Goal: Transaction & Acquisition: Purchase product/service

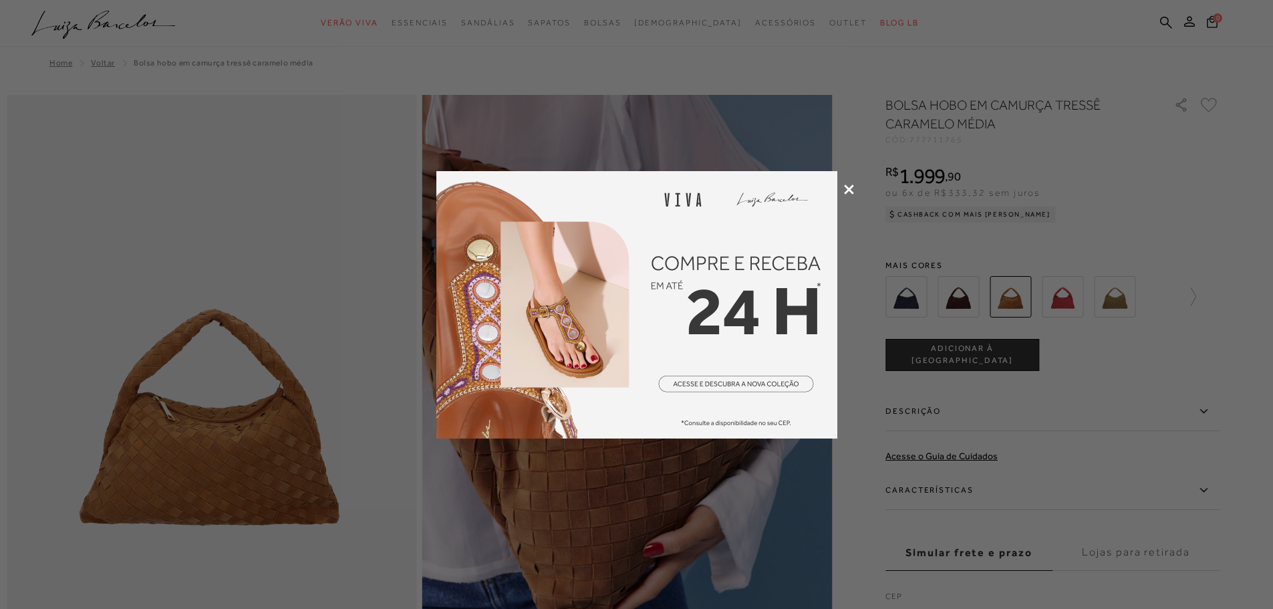
click at [850, 188] on icon at bounding box center [849, 189] width 10 height 10
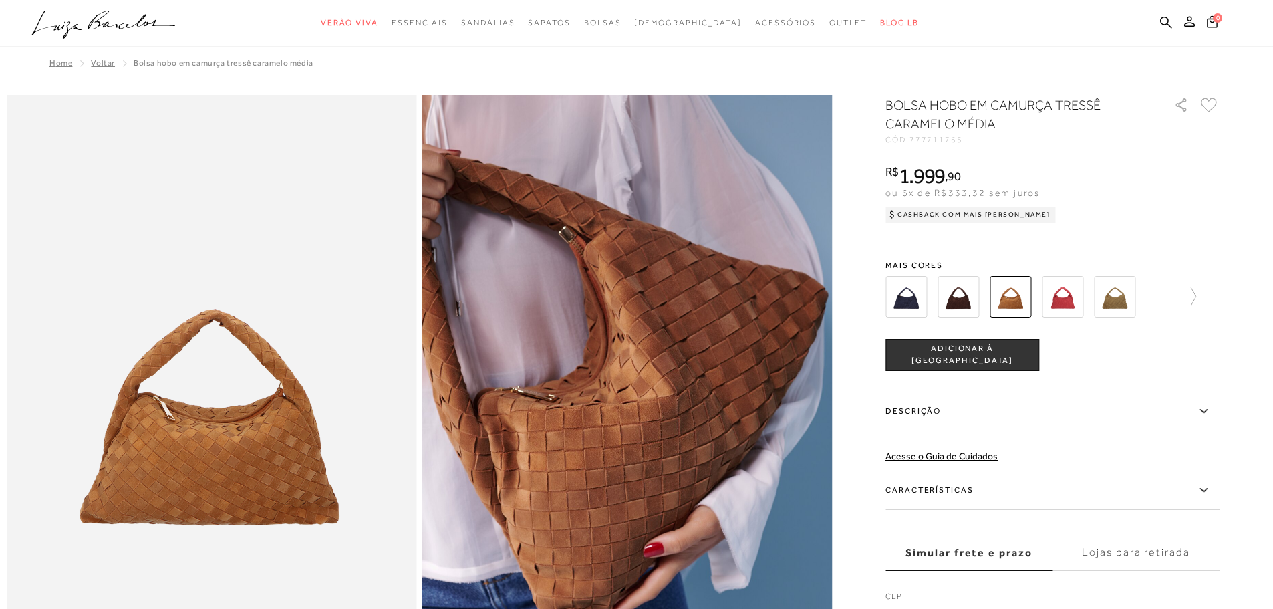
click at [1114, 301] on img at bounding box center [1114, 296] width 41 height 41
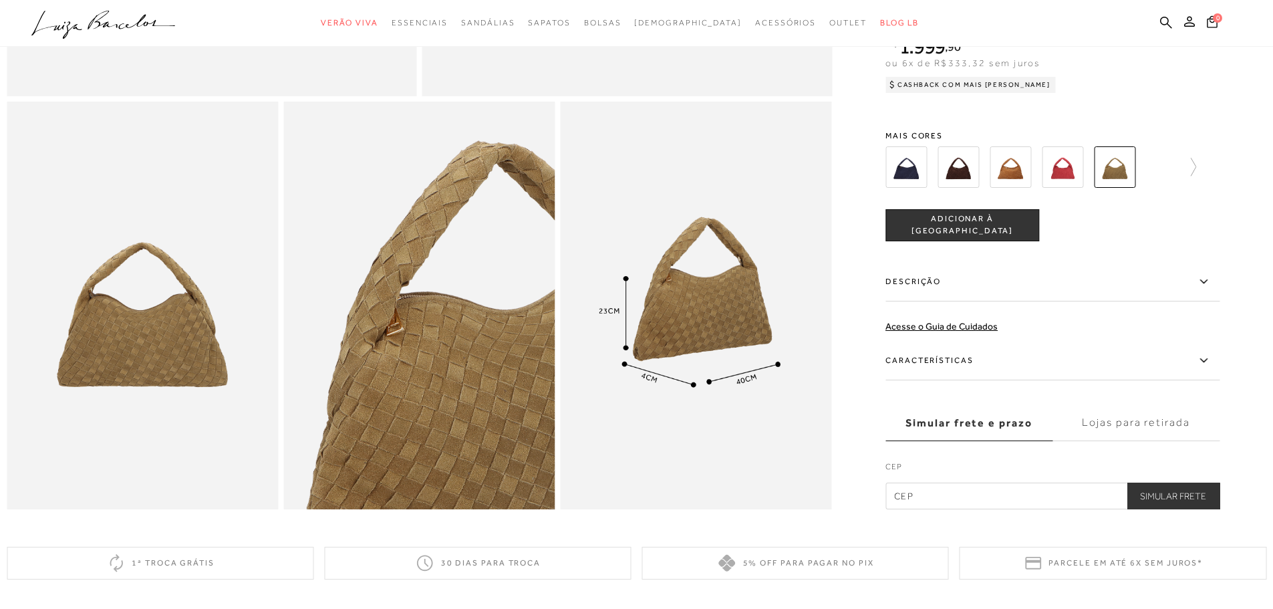
scroll to position [534, 0]
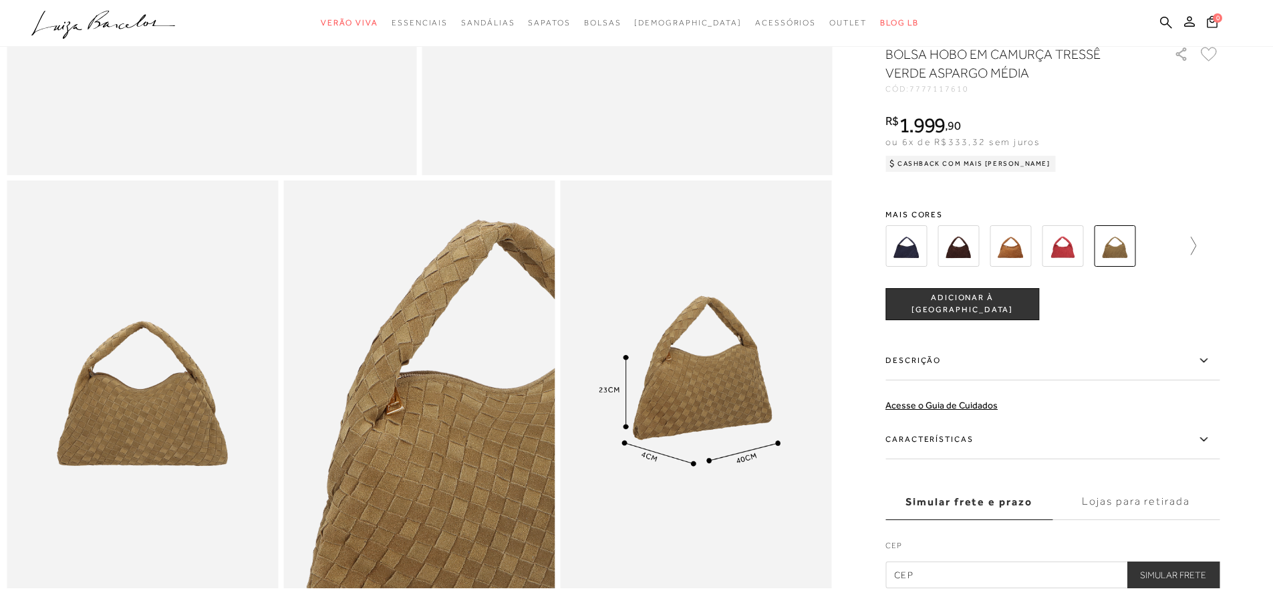
click at [1196, 255] on icon at bounding box center [1186, 245] width 19 height 19
click at [891, 253] on icon at bounding box center [894, 245] width 19 height 19
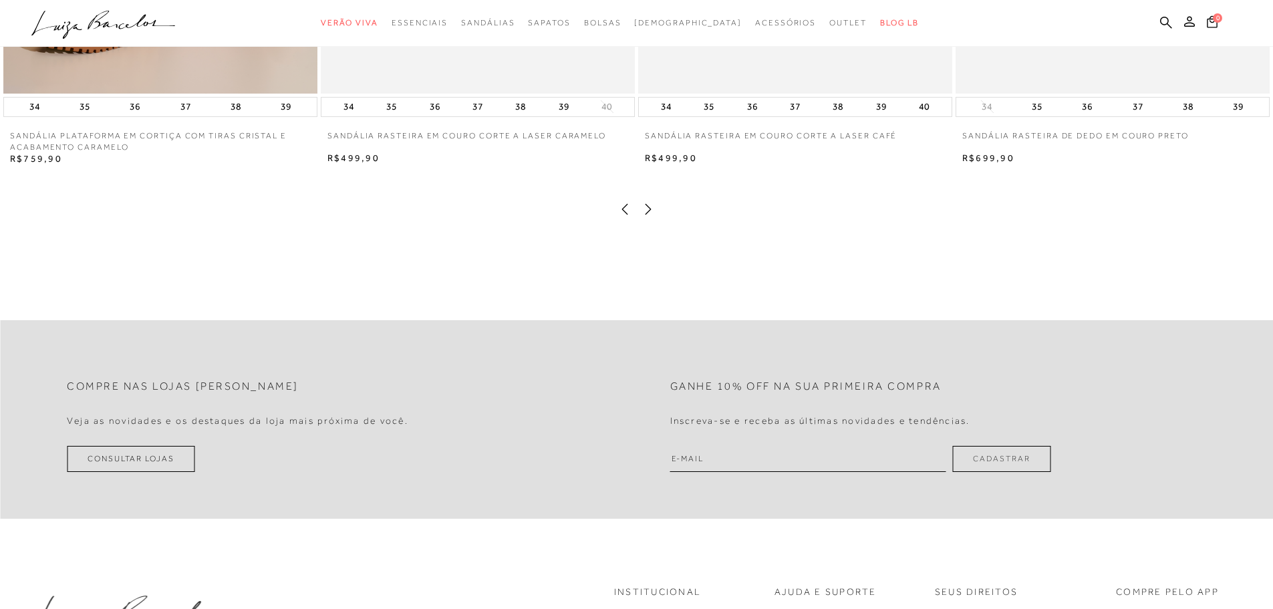
scroll to position [1470, 0]
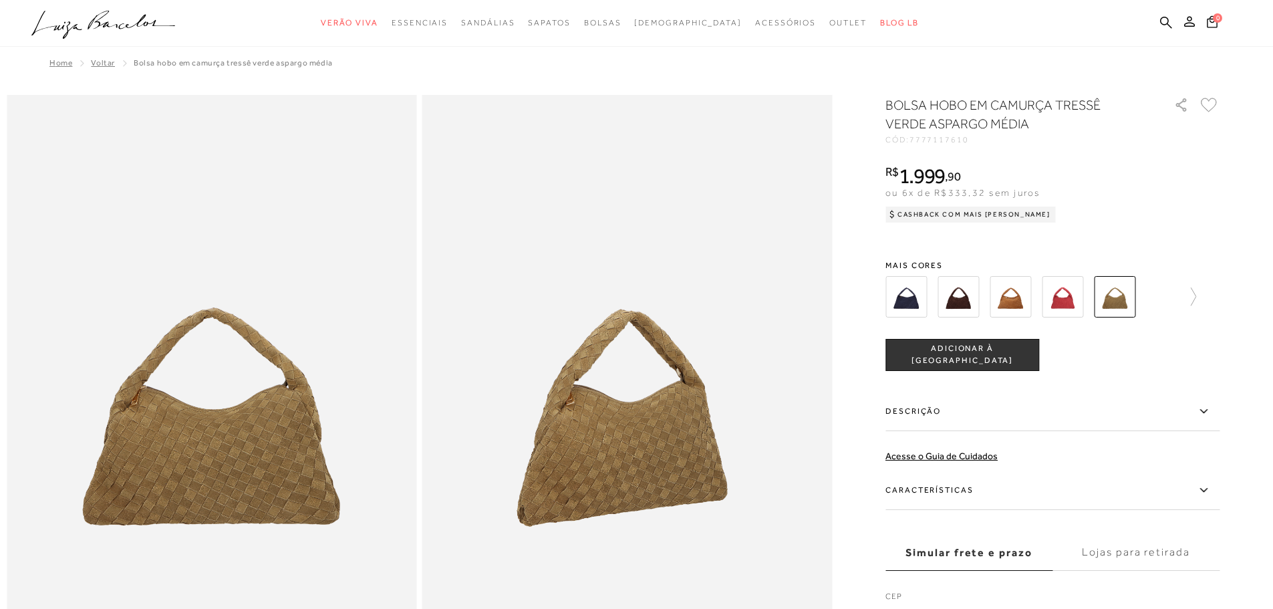
click at [991, 362] on button "ADICIONAR À [GEOGRAPHIC_DATA]" at bounding box center [962, 355] width 154 height 32
click at [919, 295] on img at bounding box center [905, 296] width 41 height 41
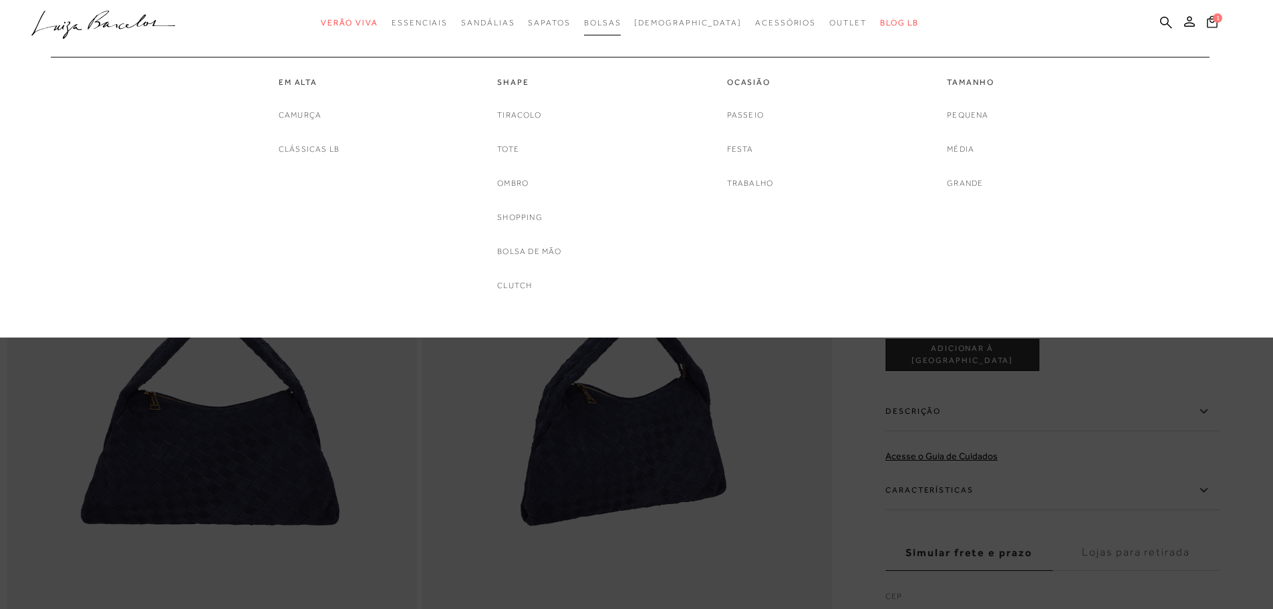
click at [618, 16] on link "Bolsas" at bounding box center [602, 23] width 37 height 25
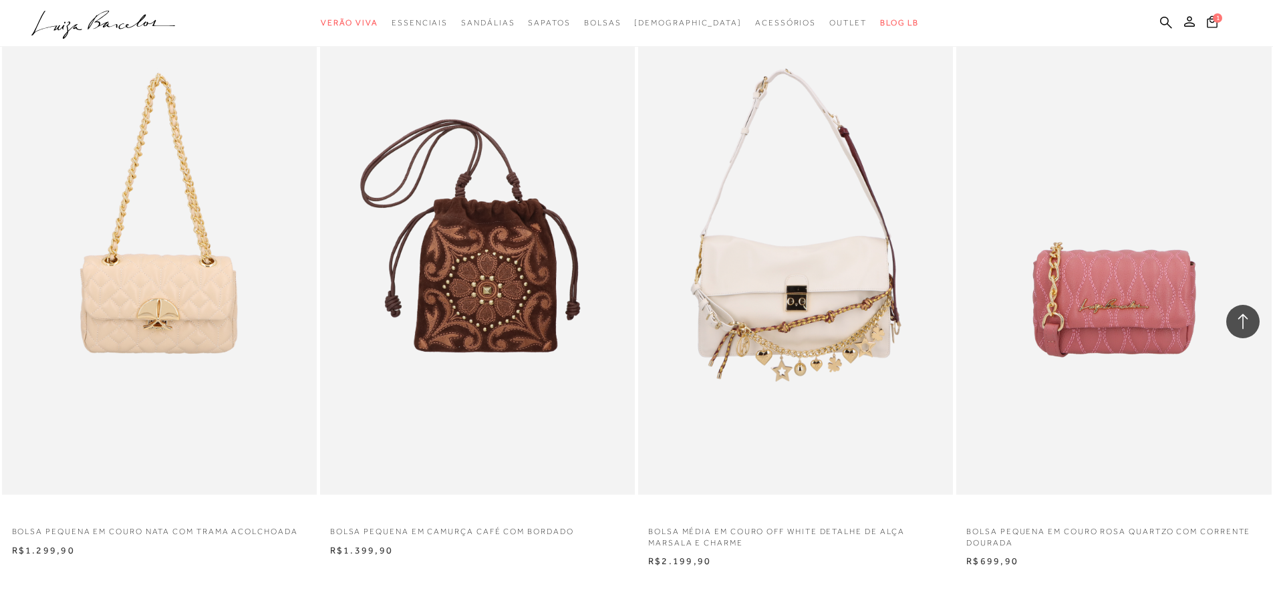
scroll to position [3273, 0]
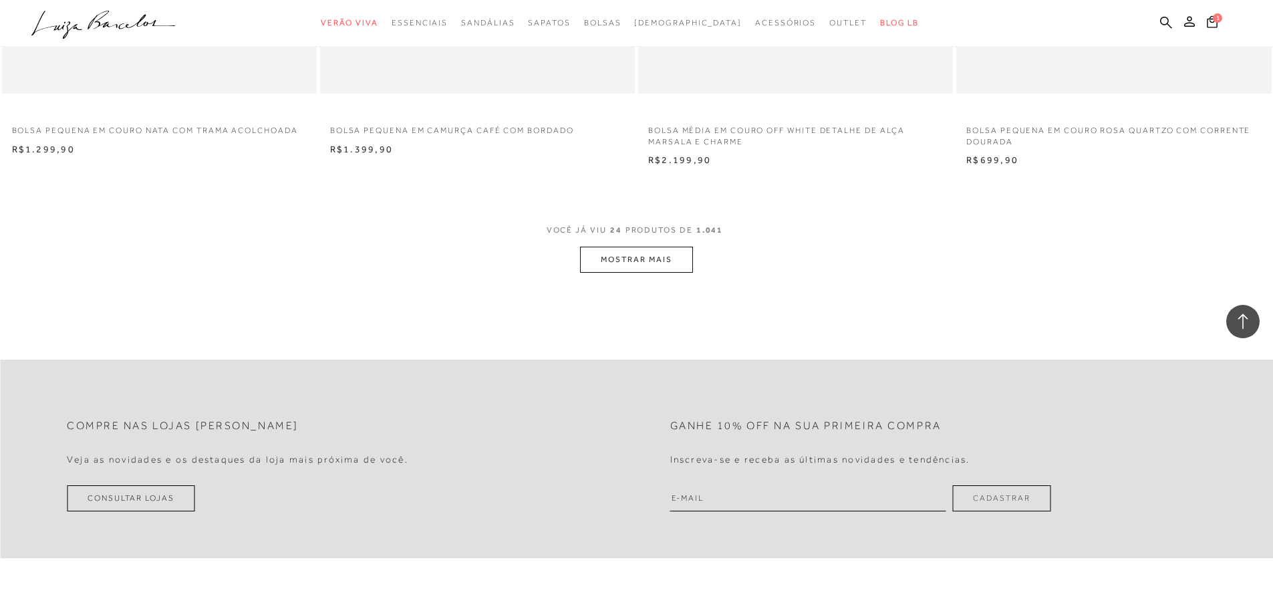
click at [676, 266] on button "MOSTRAR MAIS" at bounding box center [636, 260] width 112 height 26
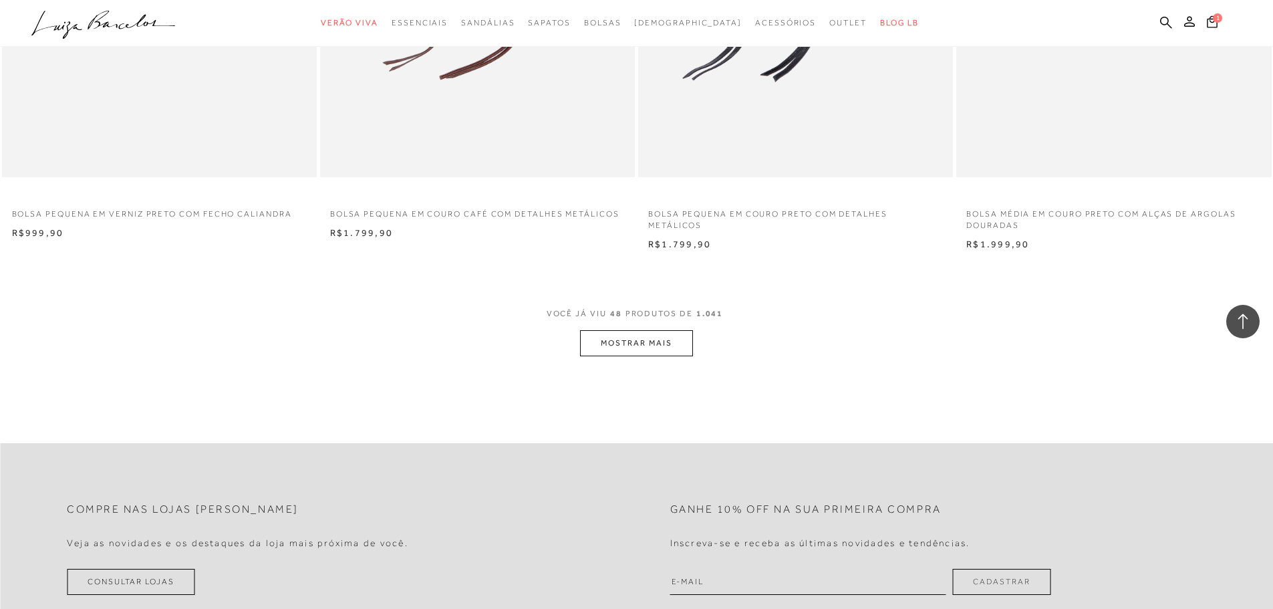
scroll to position [6547, 0]
click at [679, 336] on button "MOSTRAR MAIS" at bounding box center [636, 341] width 112 height 26
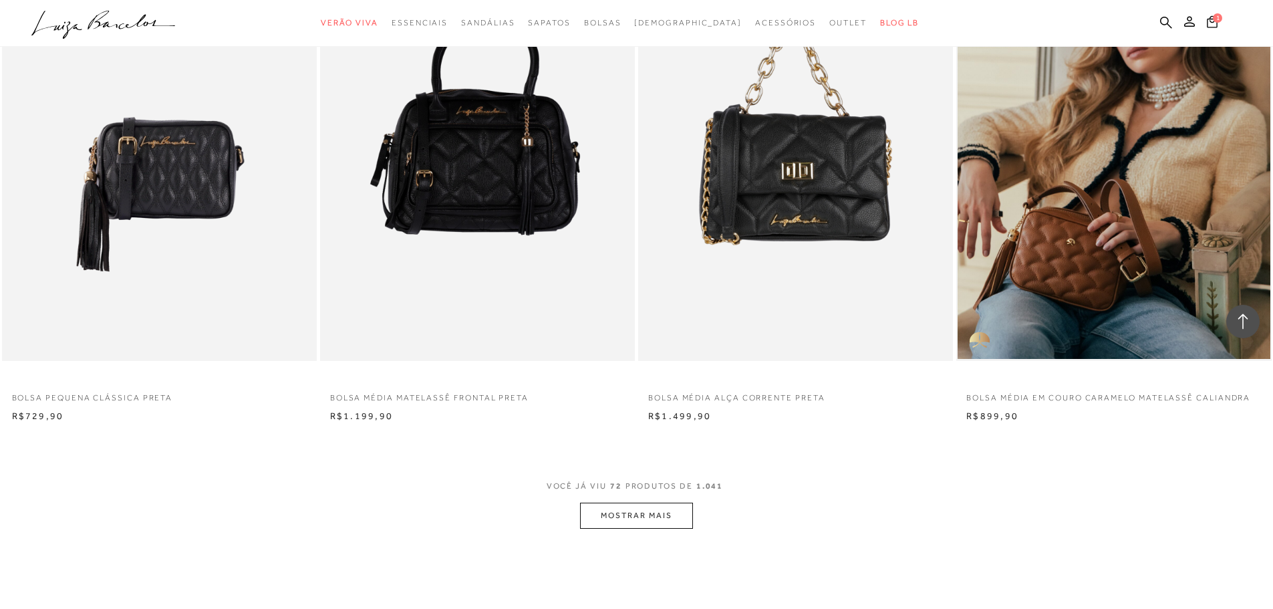
scroll to position [9887, 0]
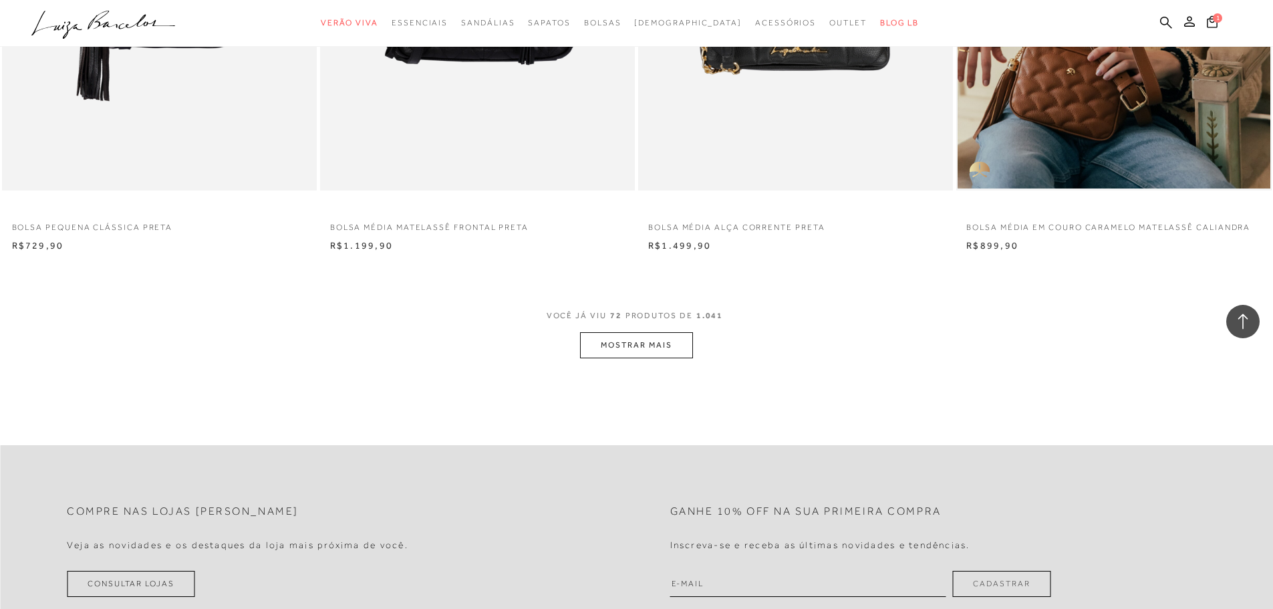
click at [661, 342] on button "MOSTRAR MAIS" at bounding box center [636, 345] width 112 height 26
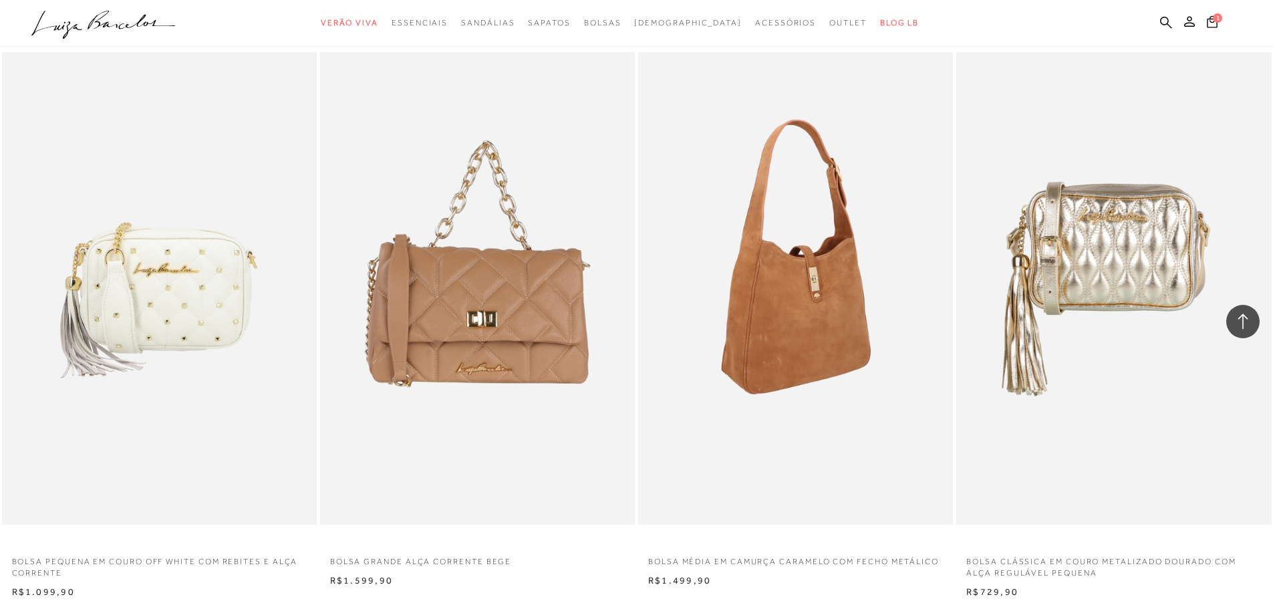
scroll to position [13093, 0]
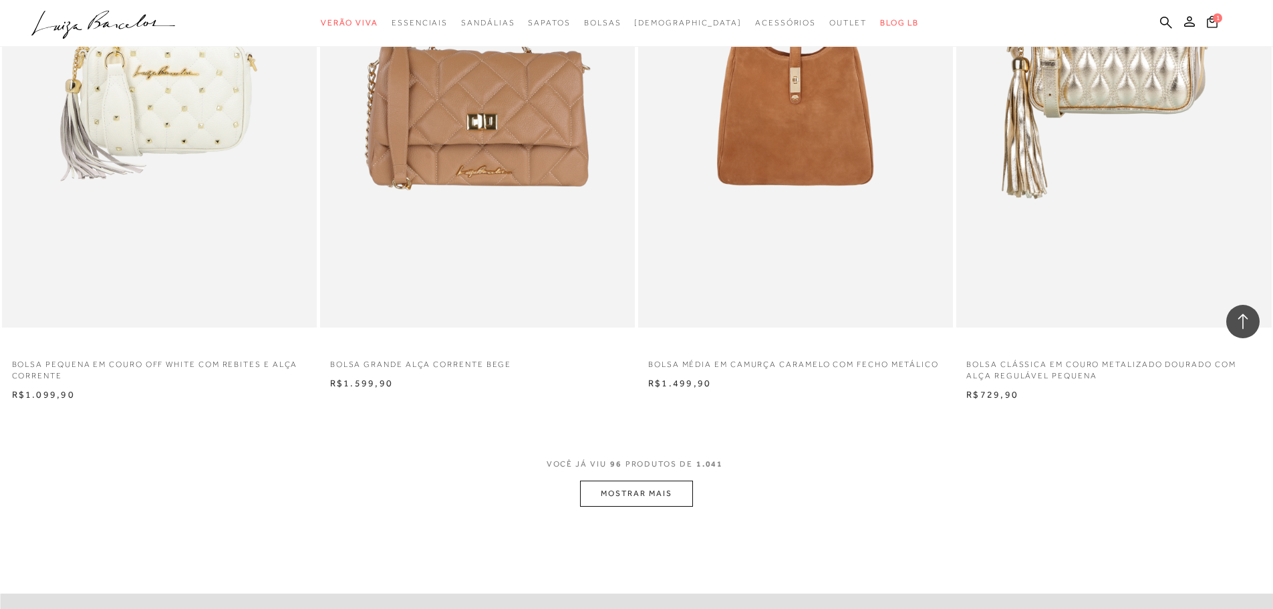
click at [670, 488] on button "MOSTRAR MAIS" at bounding box center [636, 493] width 112 height 26
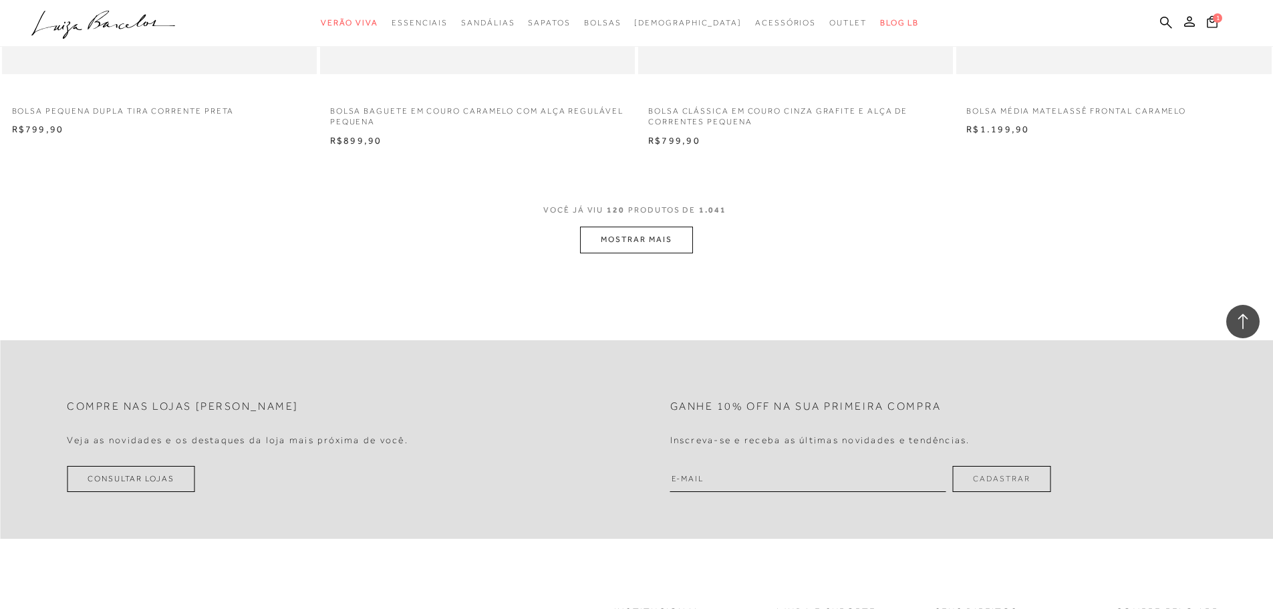
scroll to position [16768, 0]
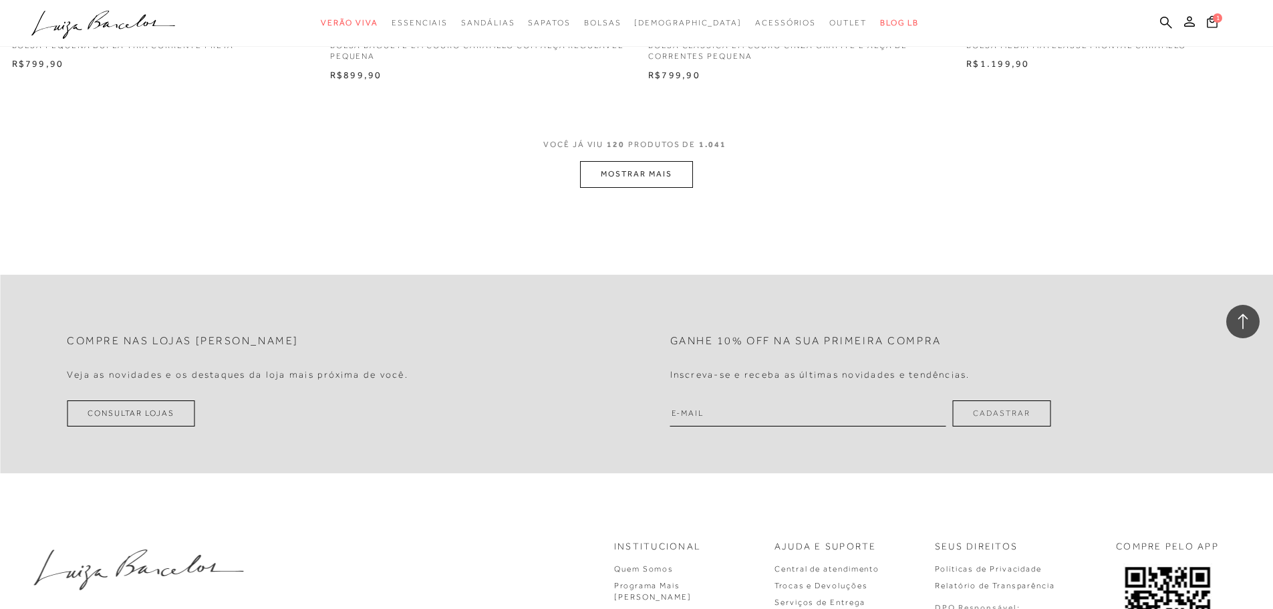
click at [656, 180] on button "MOSTRAR MAIS" at bounding box center [636, 174] width 112 height 26
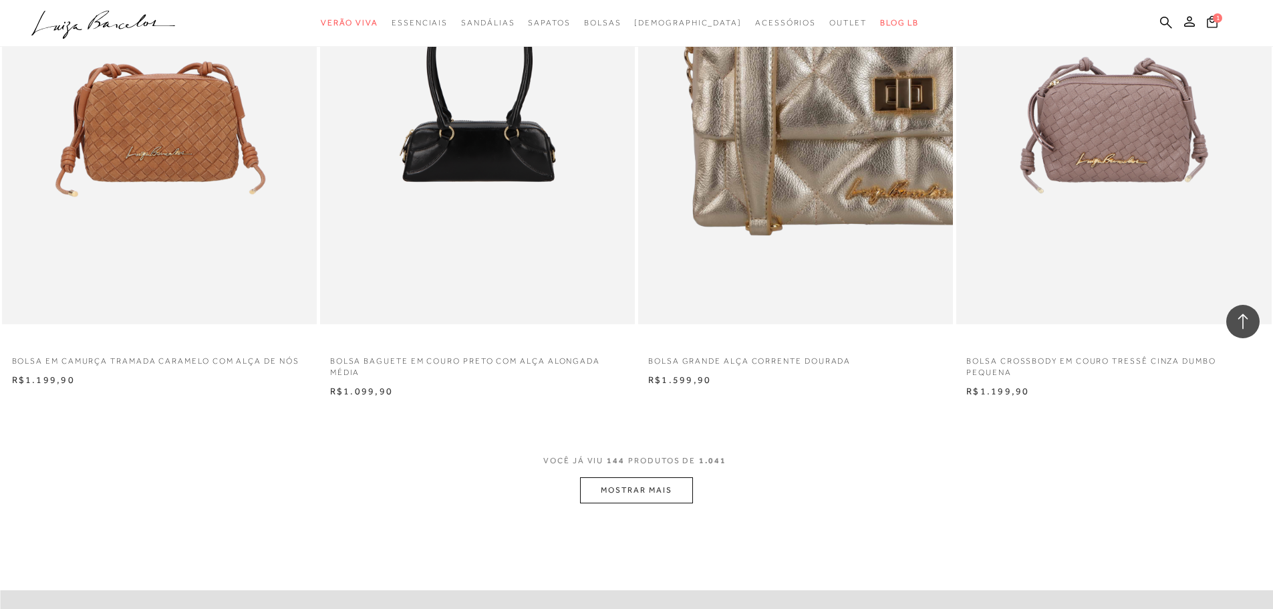
scroll to position [19840, 0]
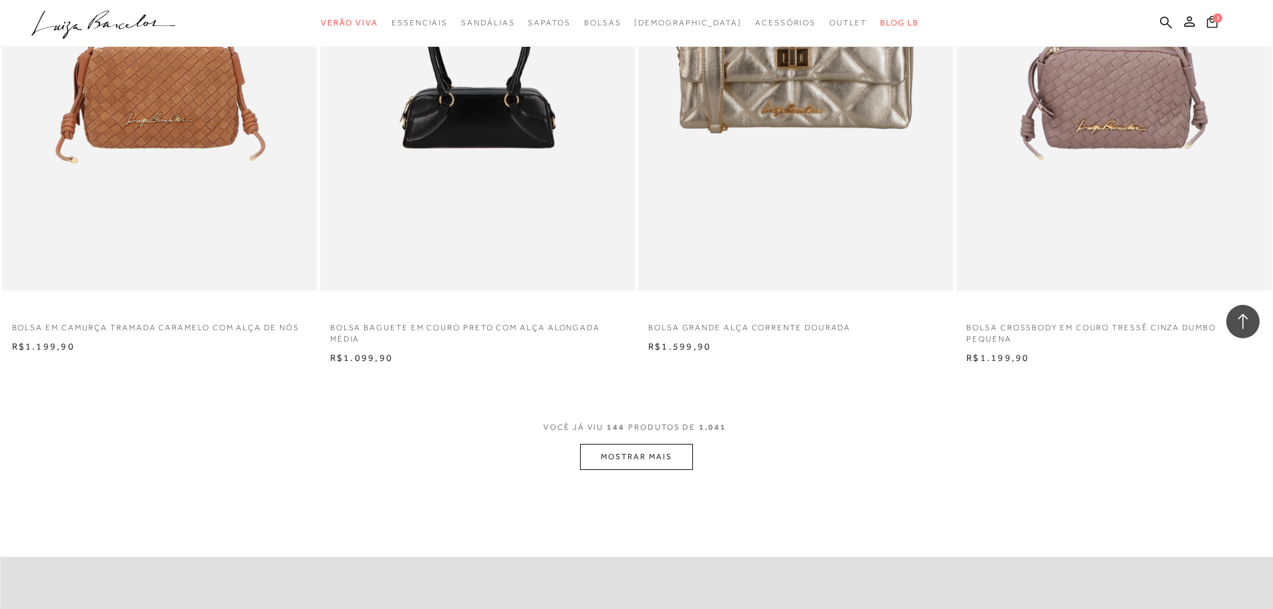
click at [655, 460] on button "MOSTRAR MAIS" at bounding box center [636, 457] width 112 height 26
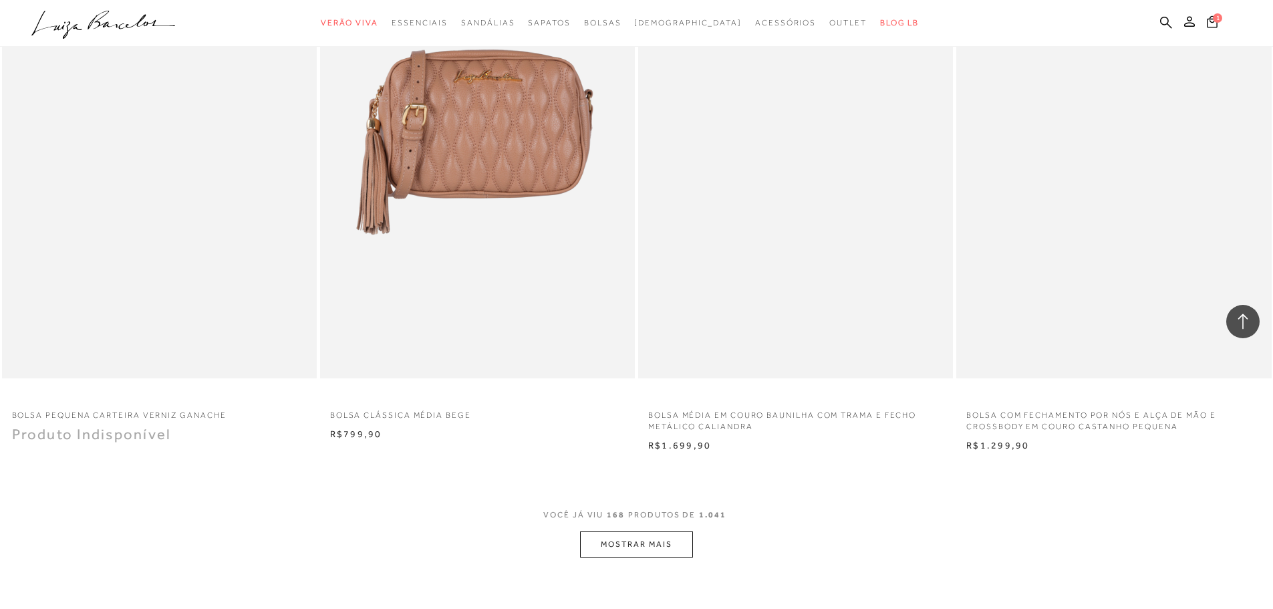
scroll to position [23314, 0]
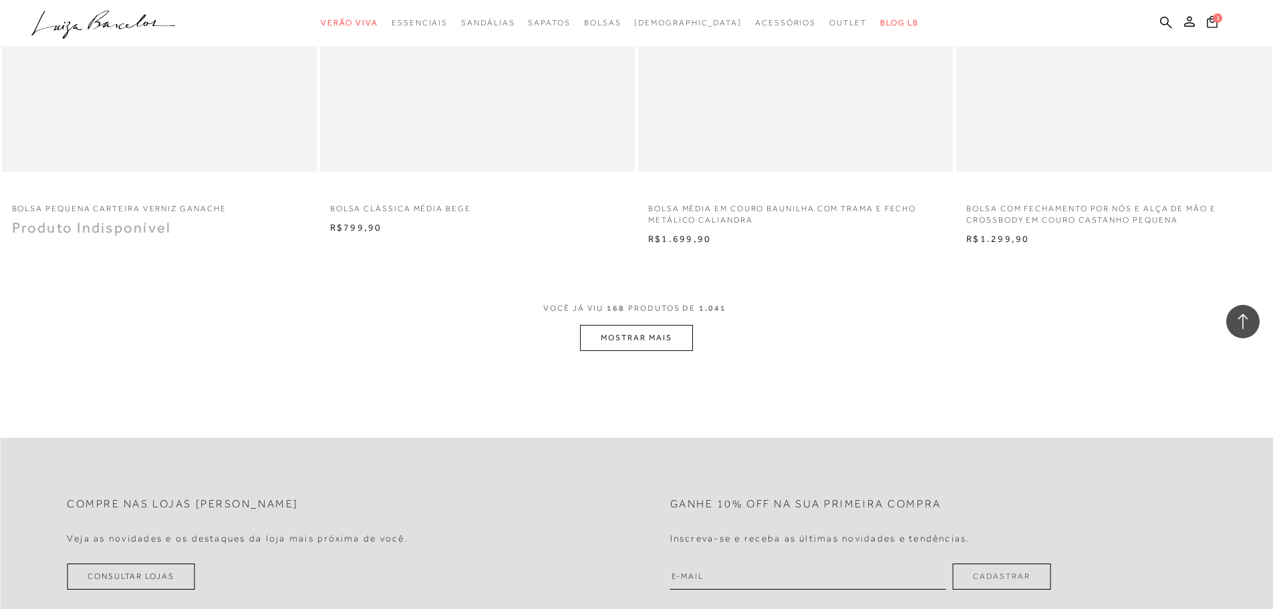
click at [651, 337] on button "MOSTRAR MAIS" at bounding box center [636, 338] width 112 height 26
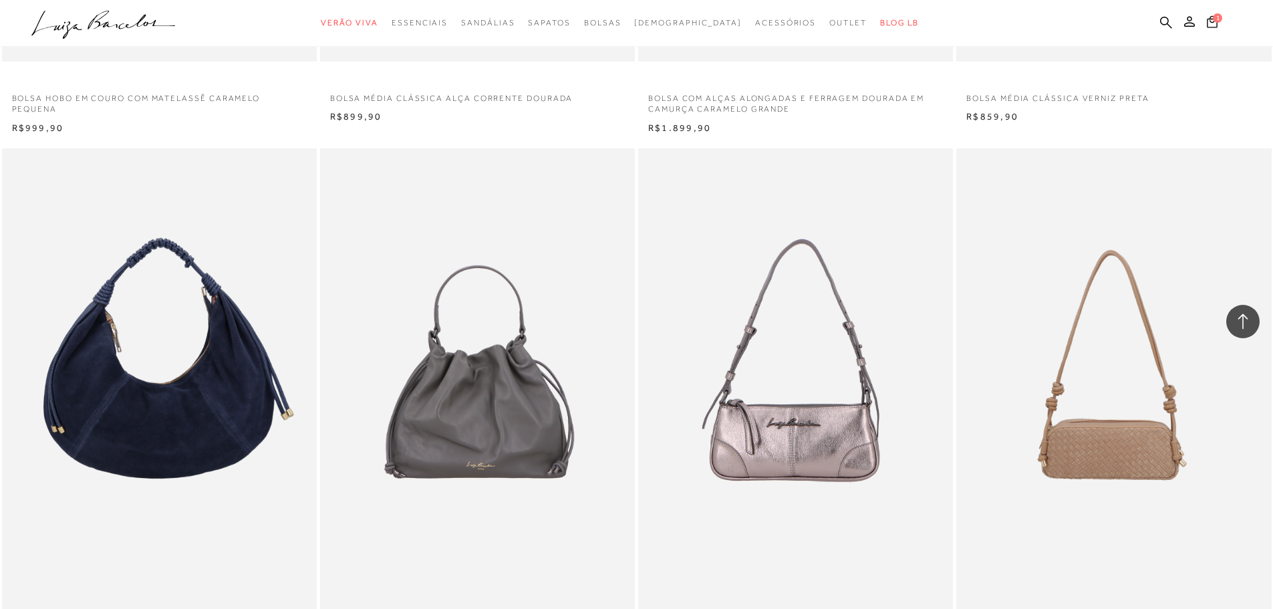
scroll to position [26454, 0]
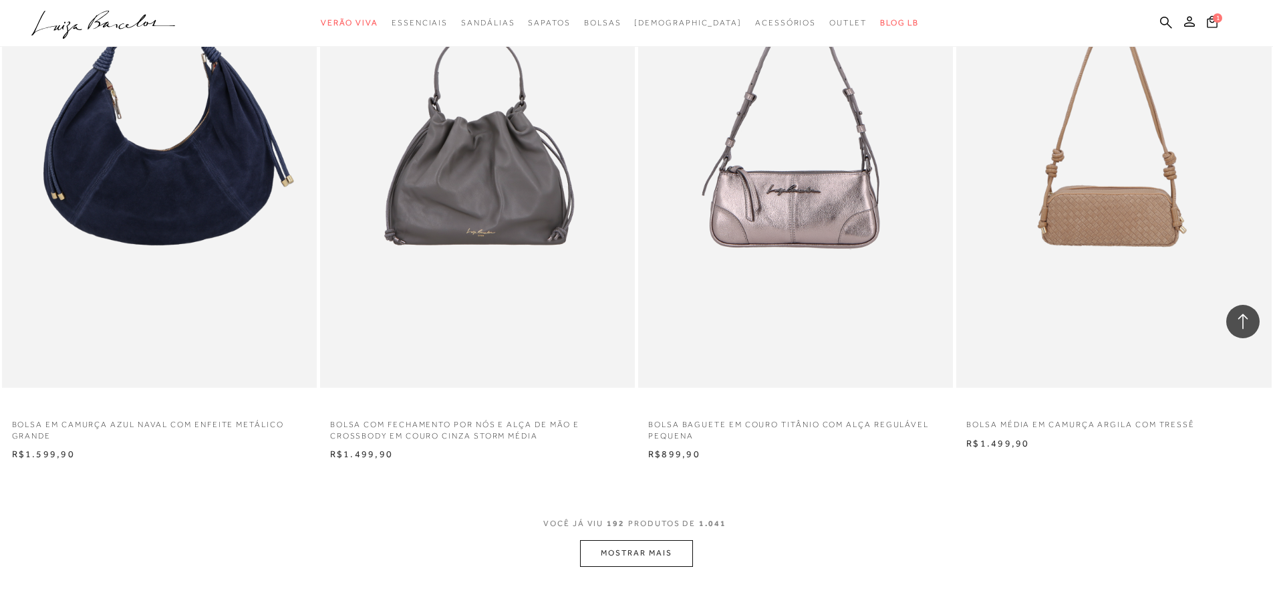
click at [644, 556] on button "MOSTRAR MAIS" at bounding box center [636, 553] width 112 height 26
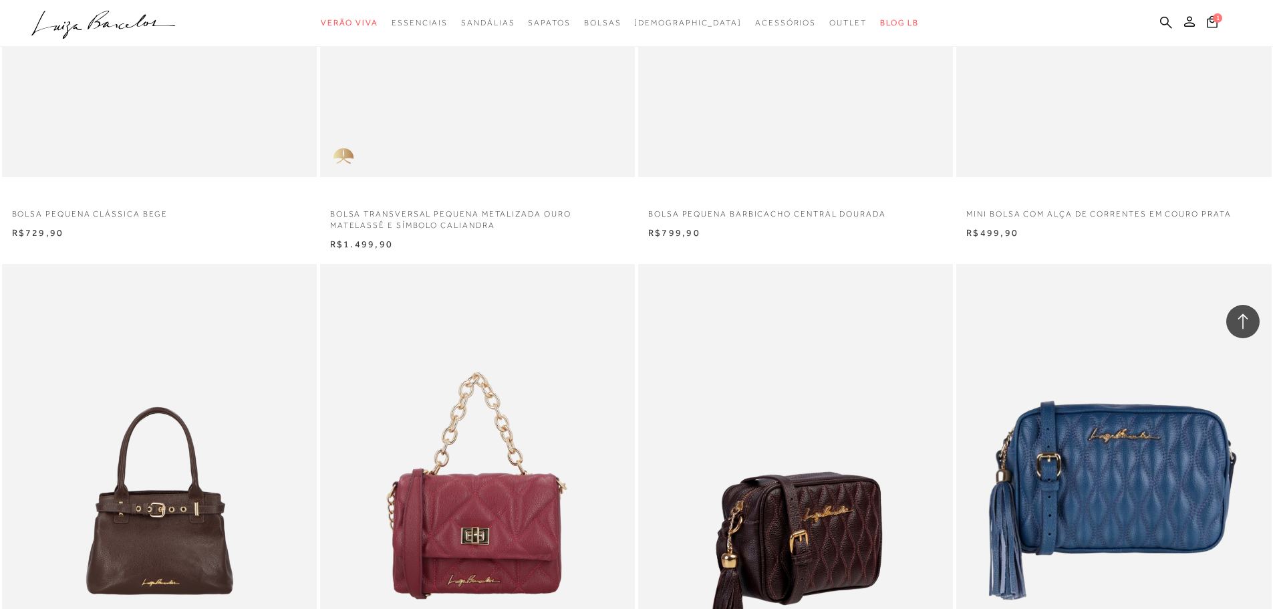
scroll to position [29794, 0]
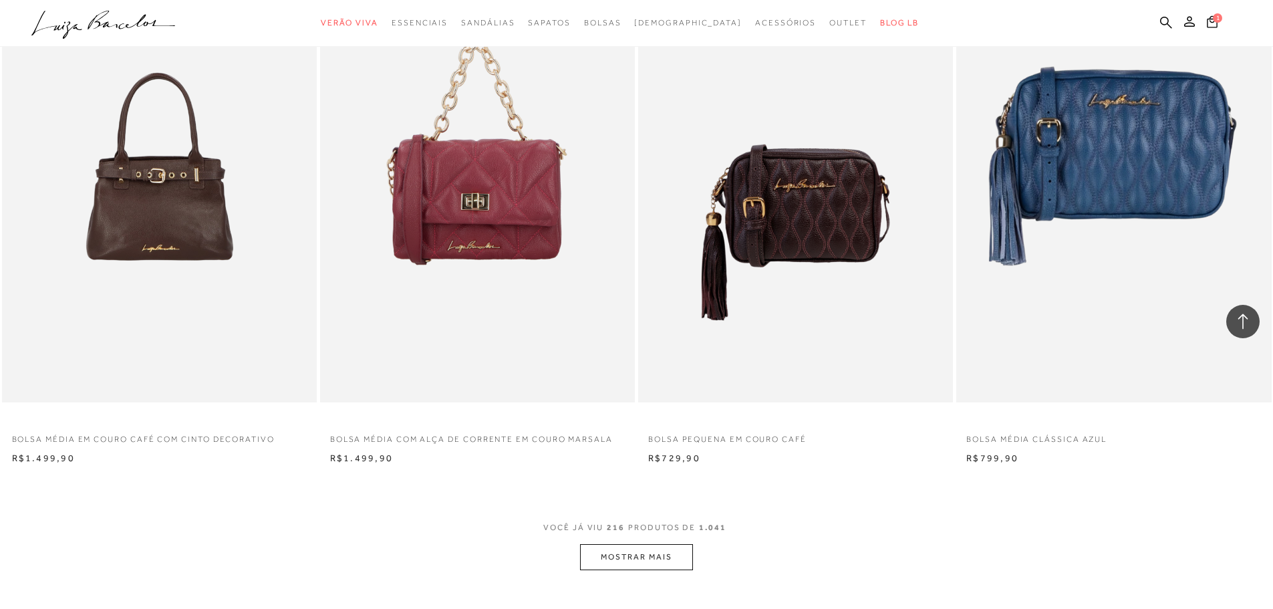
click at [675, 560] on button "MOSTRAR MAIS" at bounding box center [636, 557] width 112 height 26
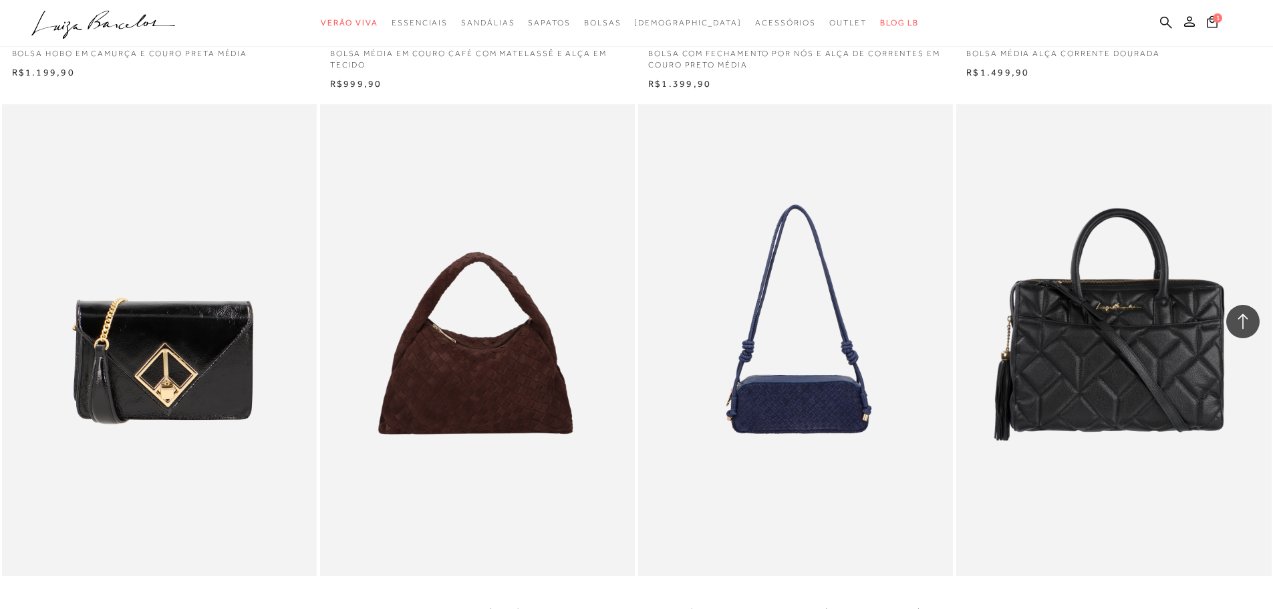
scroll to position [30863, 0]
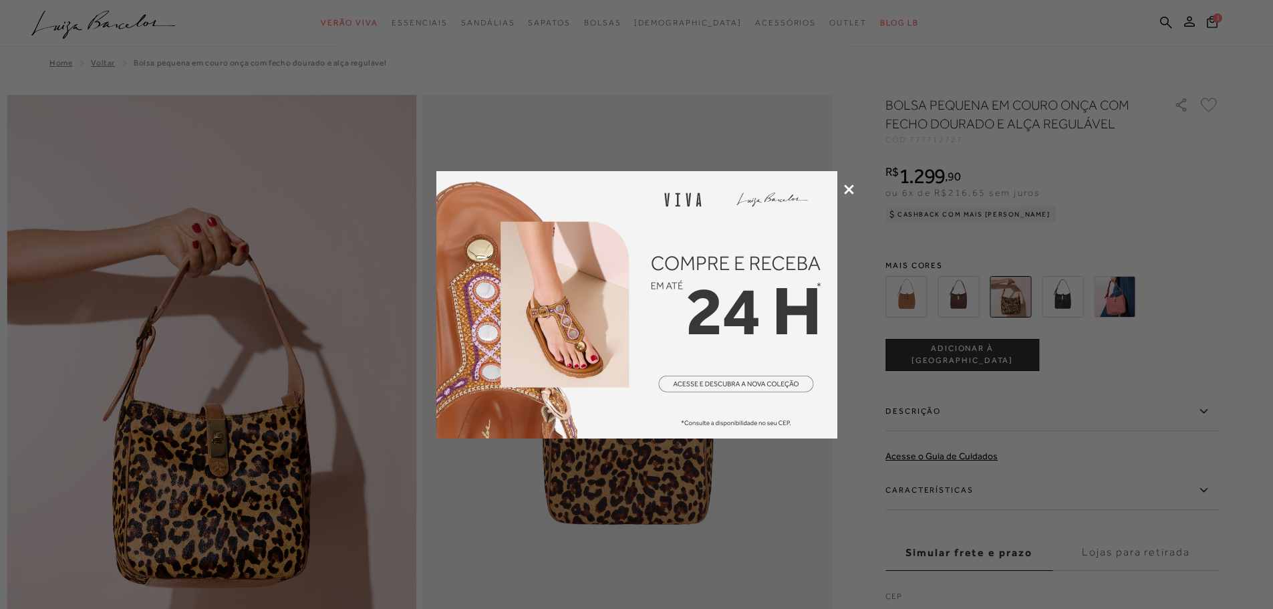
click at [854, 188] on div at bounding box center [636, 304] width 1273 height 609
click at [850, 186] on icon at bounding box center [849, 189] width 10 height 10
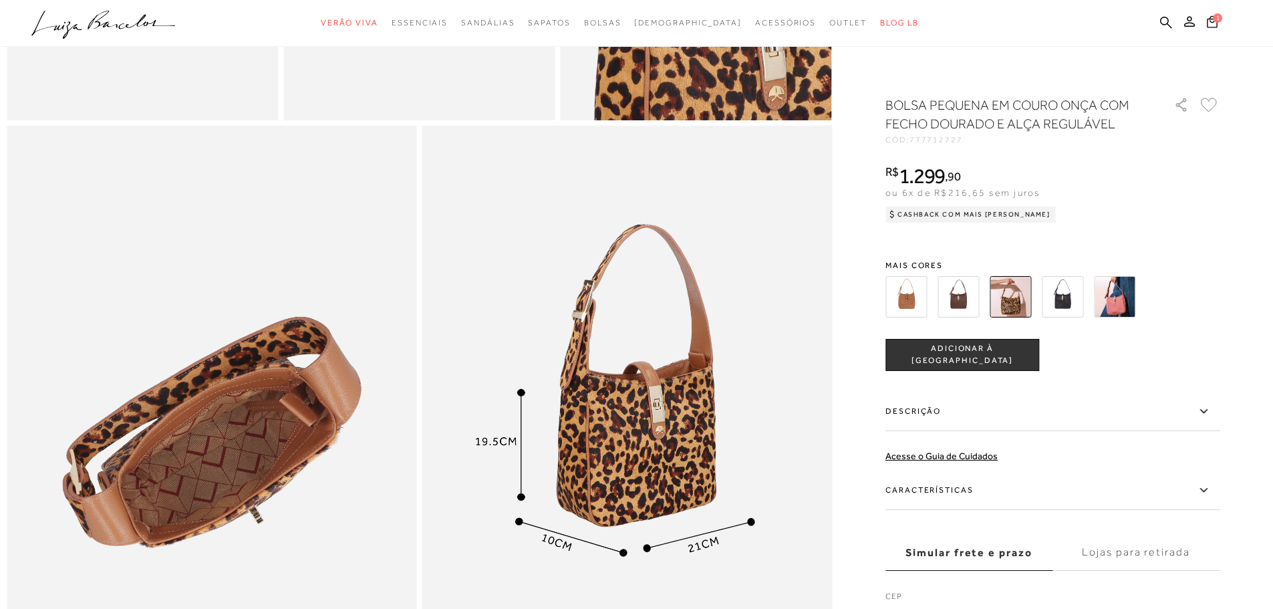
scroll to position [1069, 0]
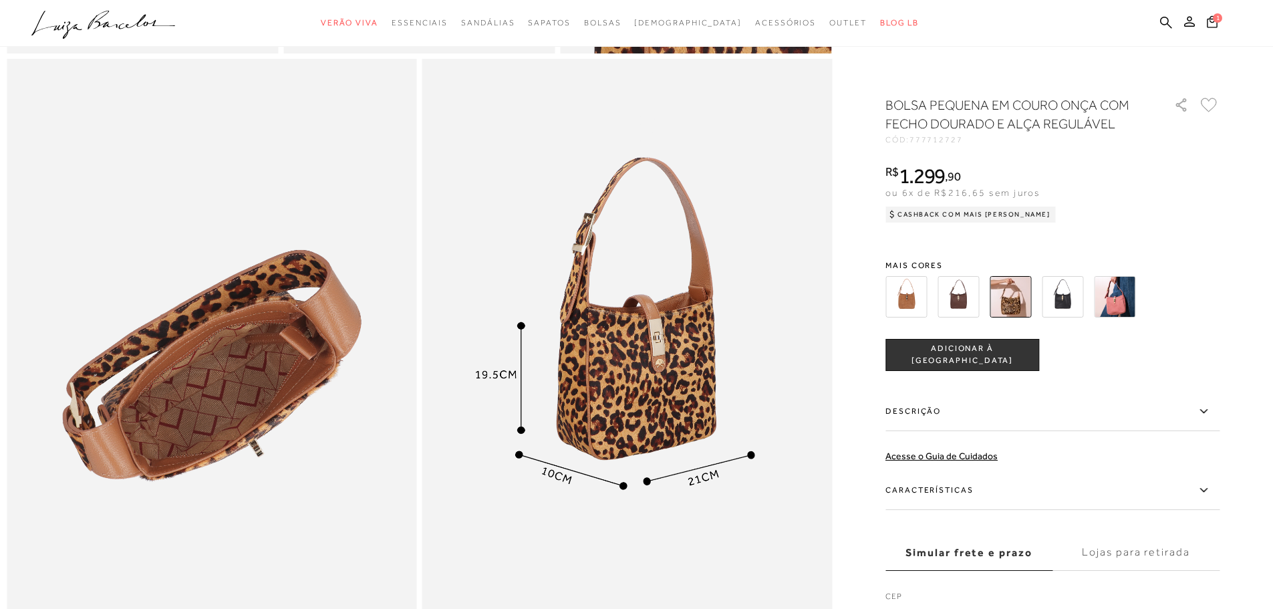
click at [951, 295] on img at bounding box center [957, 296] width 41 height 41
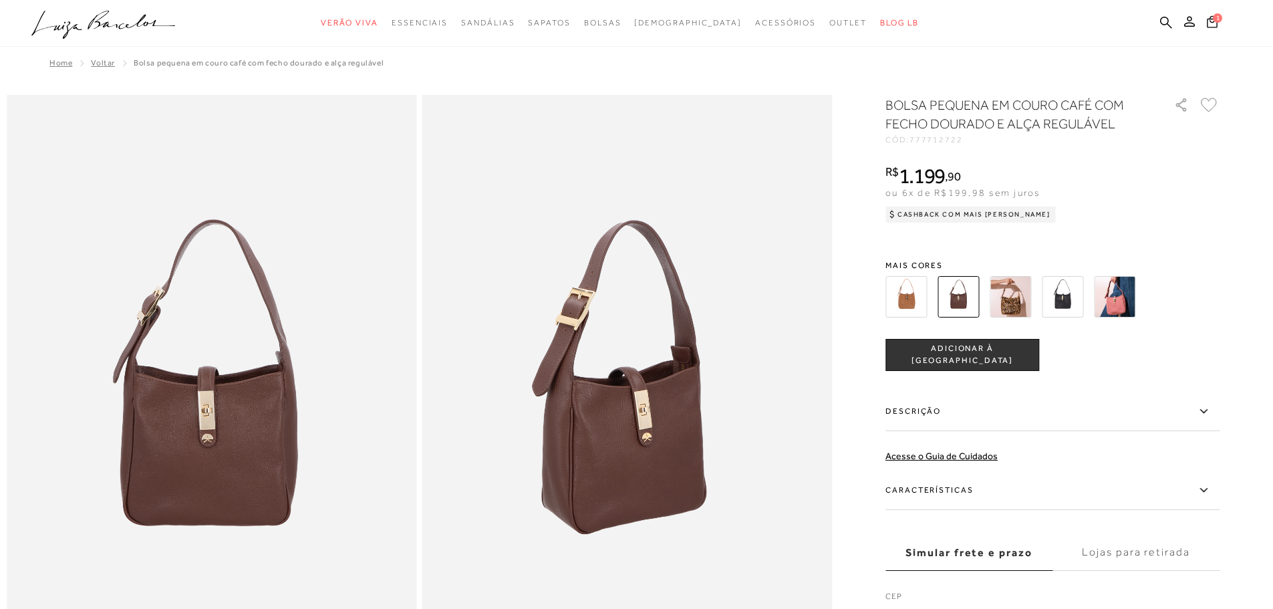
click at [913, 294] on img at bounding box center [905, 296] width 41 height 41
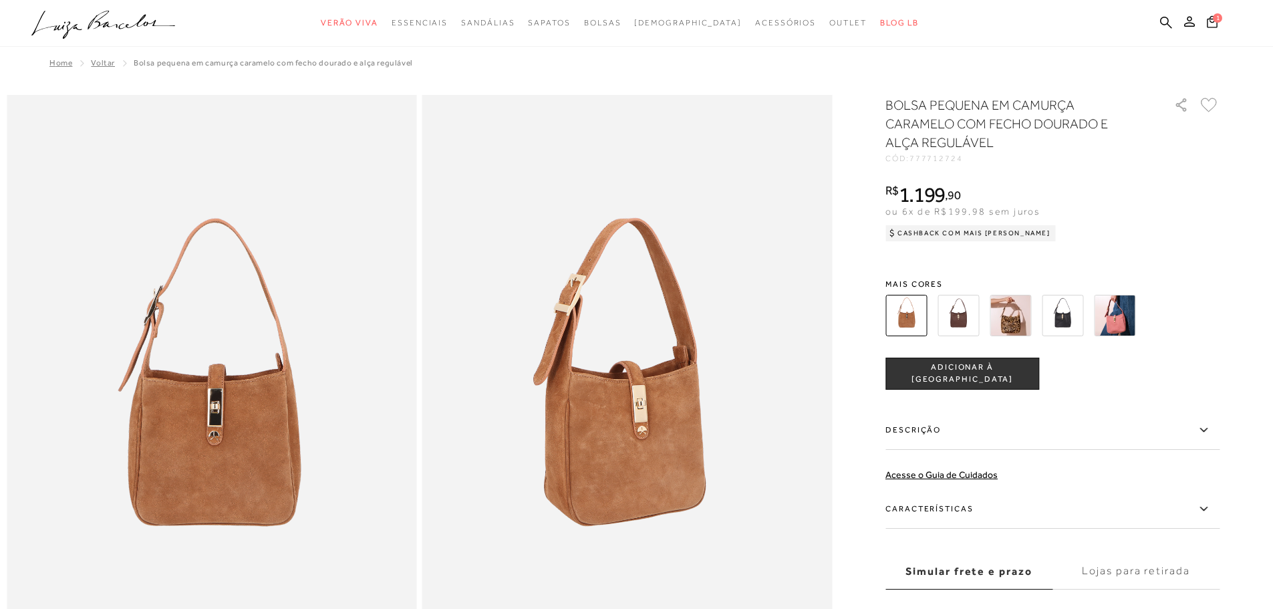
click at [1015, 315] on img at bounding box center [1009, 315] width 41 height 41
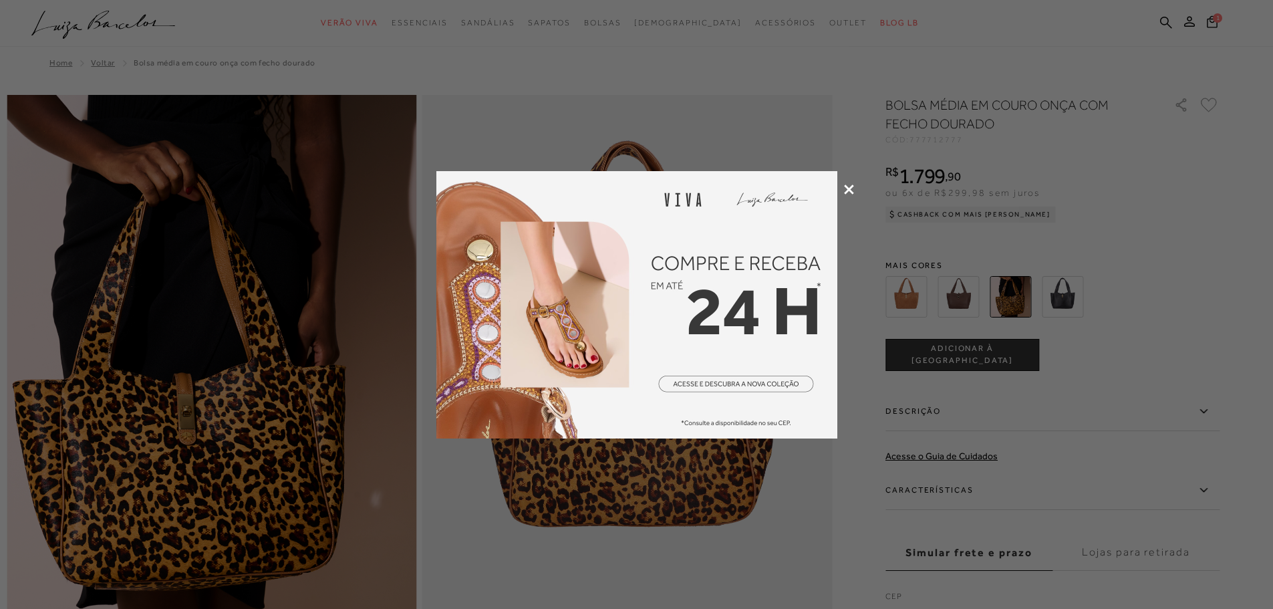
click at [848, 187] on icon at bounding box center [849, 189] width 10 height 10
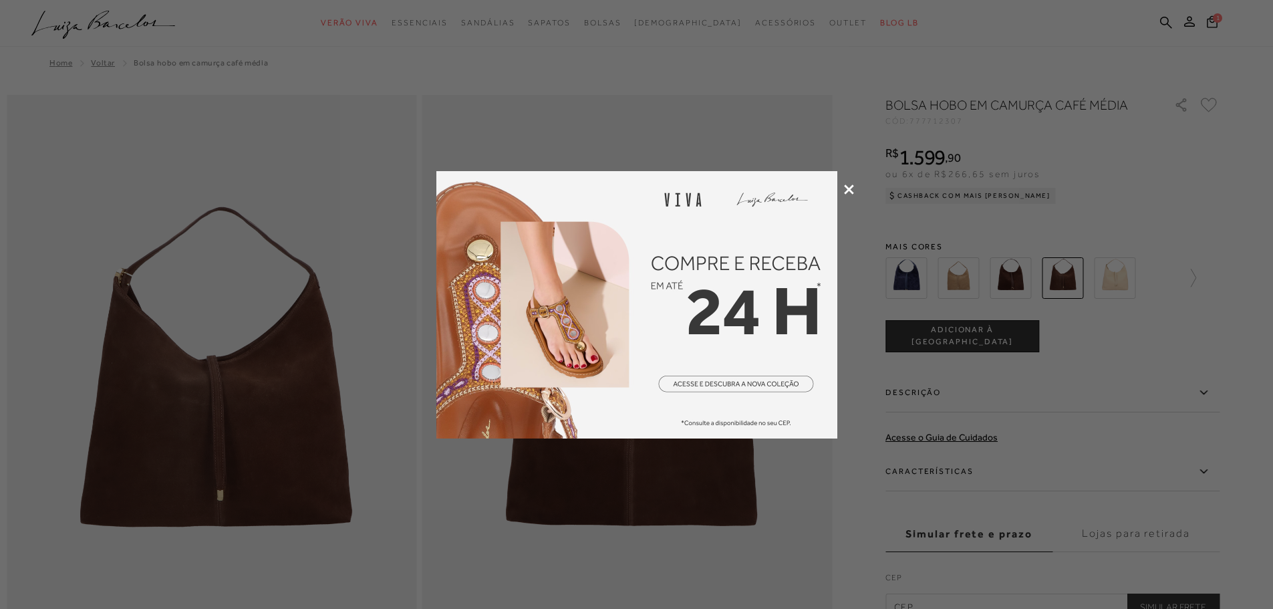
click at [847, 191] on icon at bounding box center [849, 189] width 10 height 10
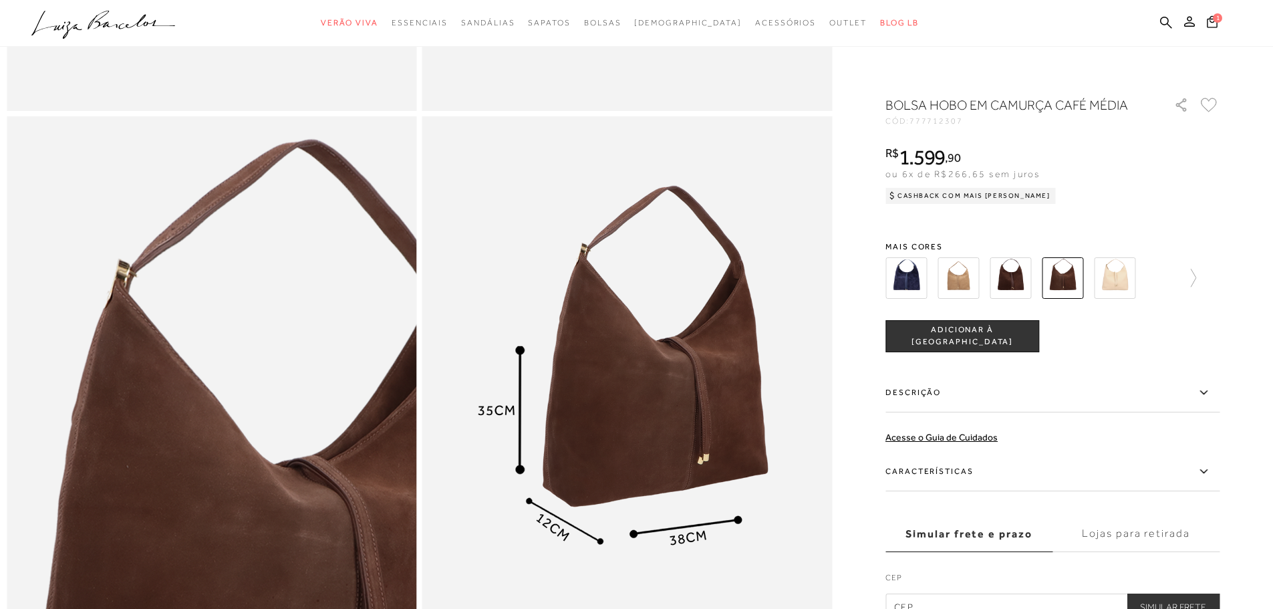
scroll to position [601, 0]
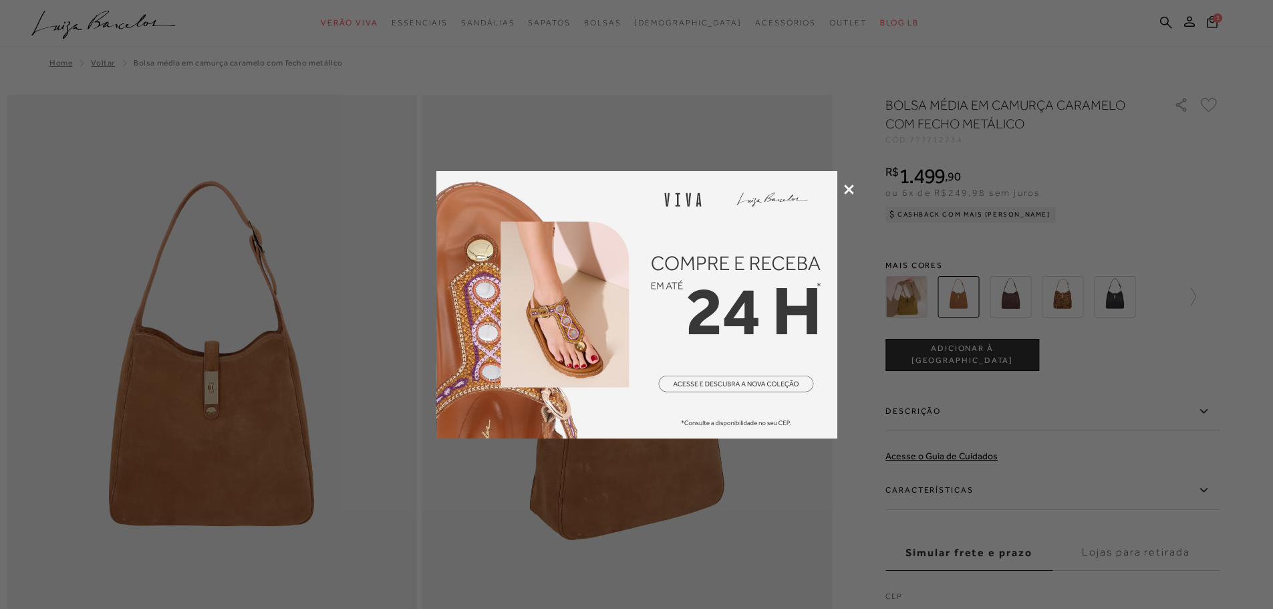
click at [850, 188] on icon at bounding box center [849, 189] width 10 height 10
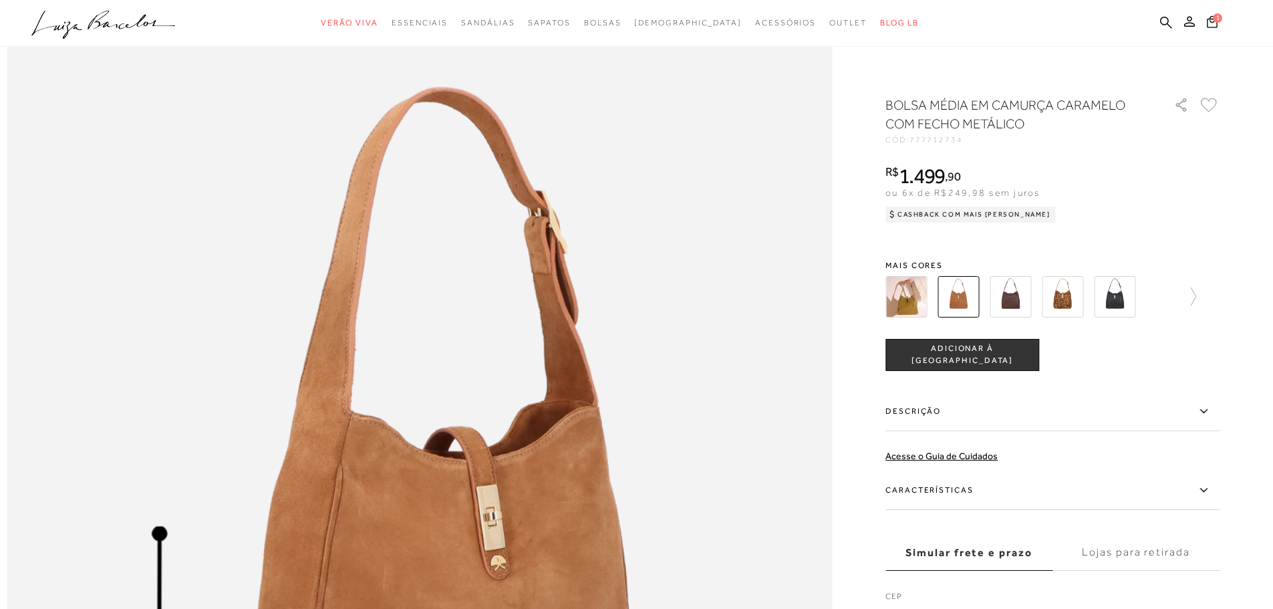
scroll to position [1336, 0]
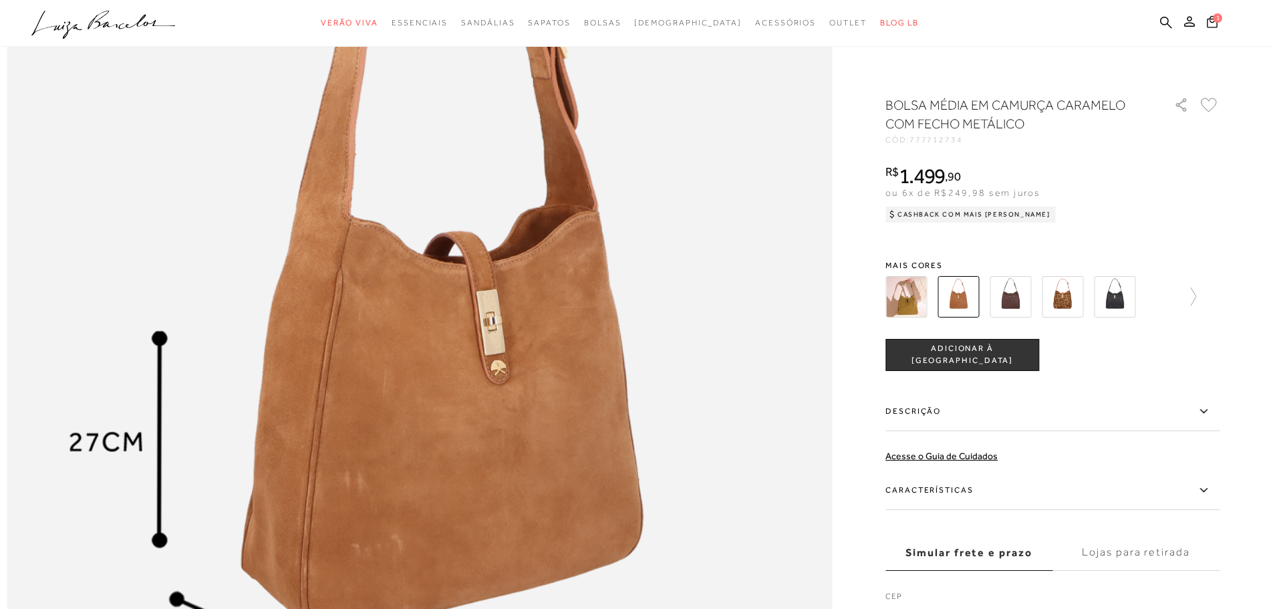
drag, startPoint x: 970, startPoint y: 349, endPoint x: 975, endPoint y: 343, distance: 7.1
click at [970, 349] on span "ADICIONAR À [GEOGRAPHIC_DATA]" at bounding box center [962, 354] width 152 height 23
click at [912, 308] on img at bounding box center [905, 296] width 41 height 41
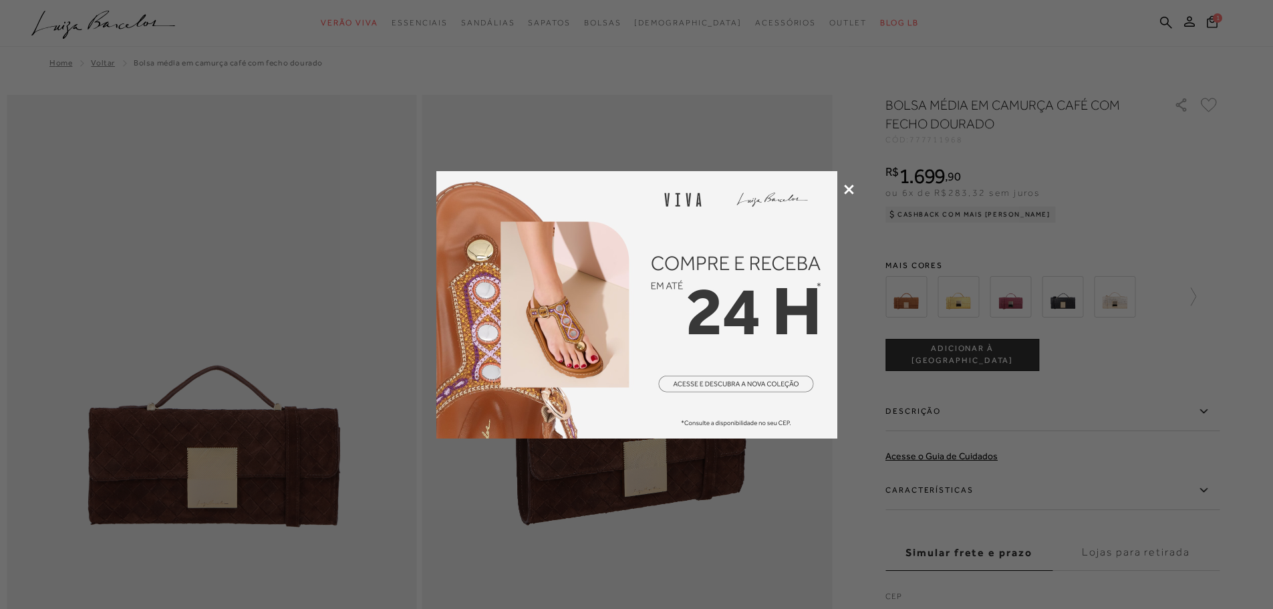
click at [849, 186] on icon at bounding box center [849, 189] width 10 height 10
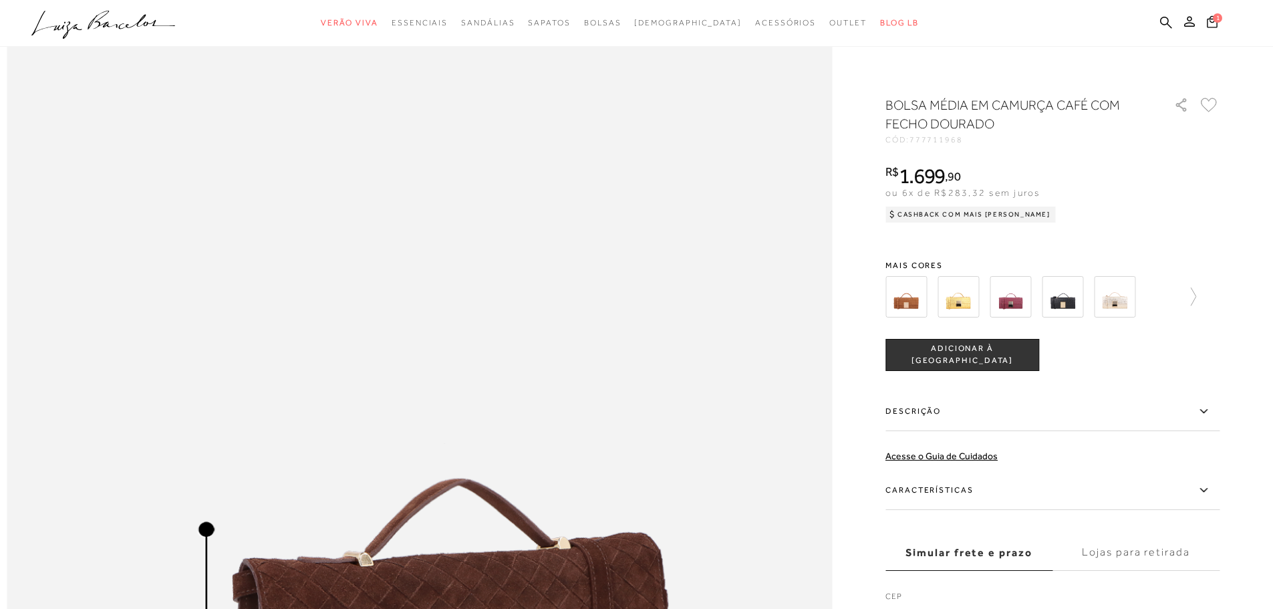
scroll to position [1536, 0]
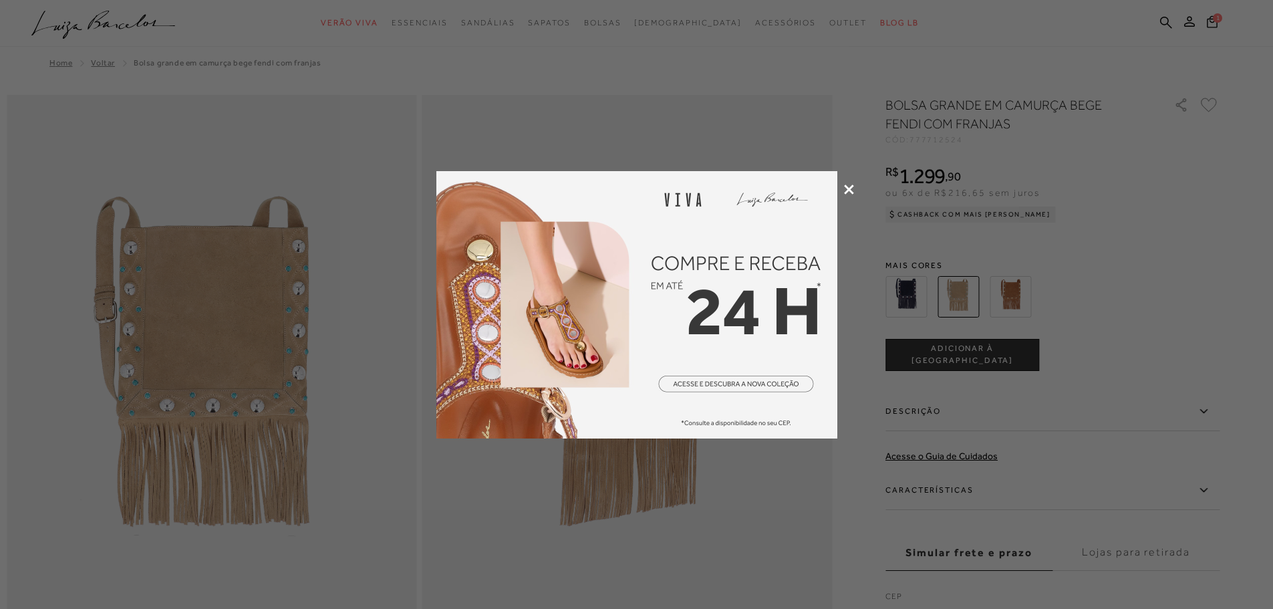
click at [848, 189] on icon at bounding box center [849, 189] width 10 height 10
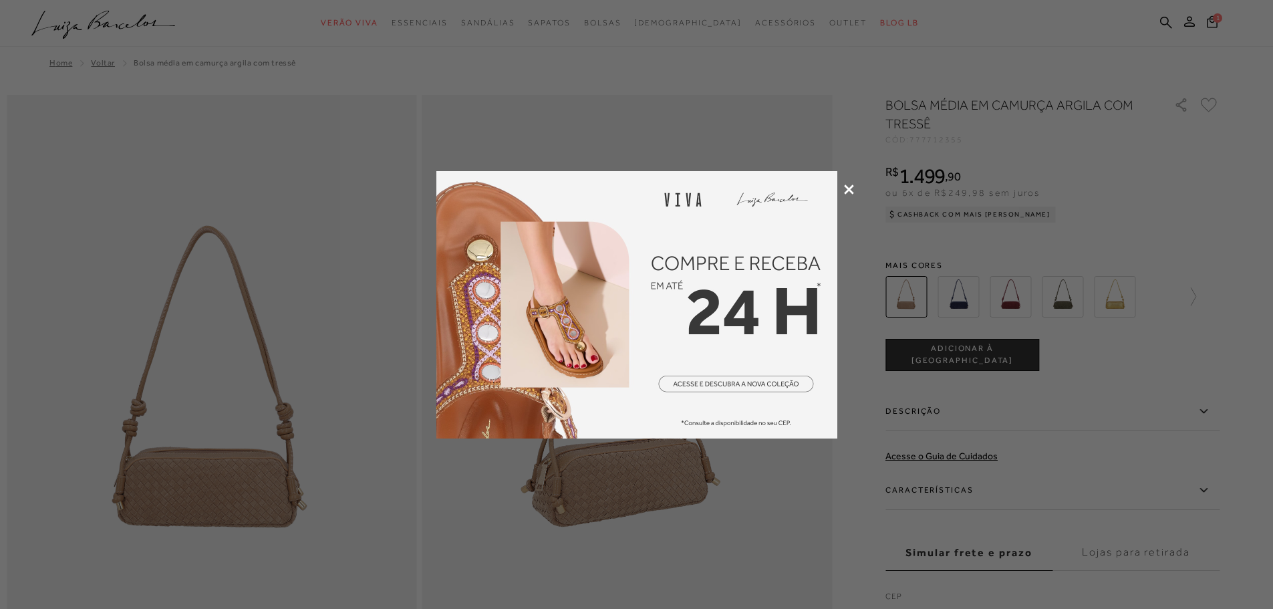
click at [850, 184] on icon at bounding box center [849, 189] width 10 height 10
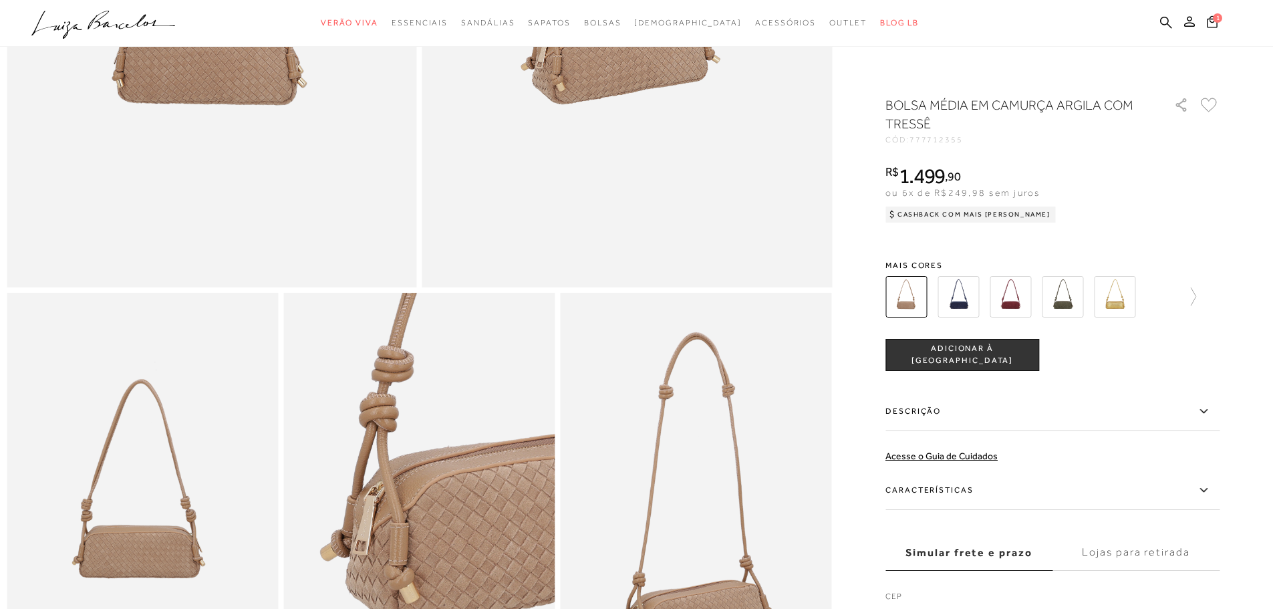
scroll to position [735, 0]
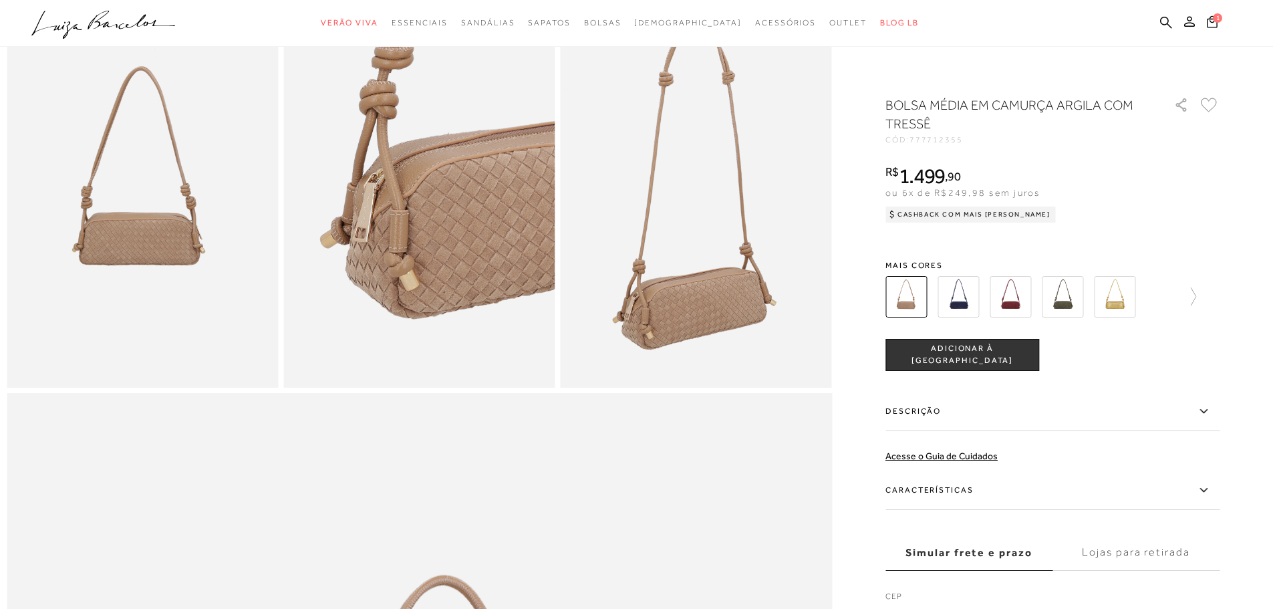
click at [1117, 299] on img at bounding box center [1114, 296] width 41 height 41
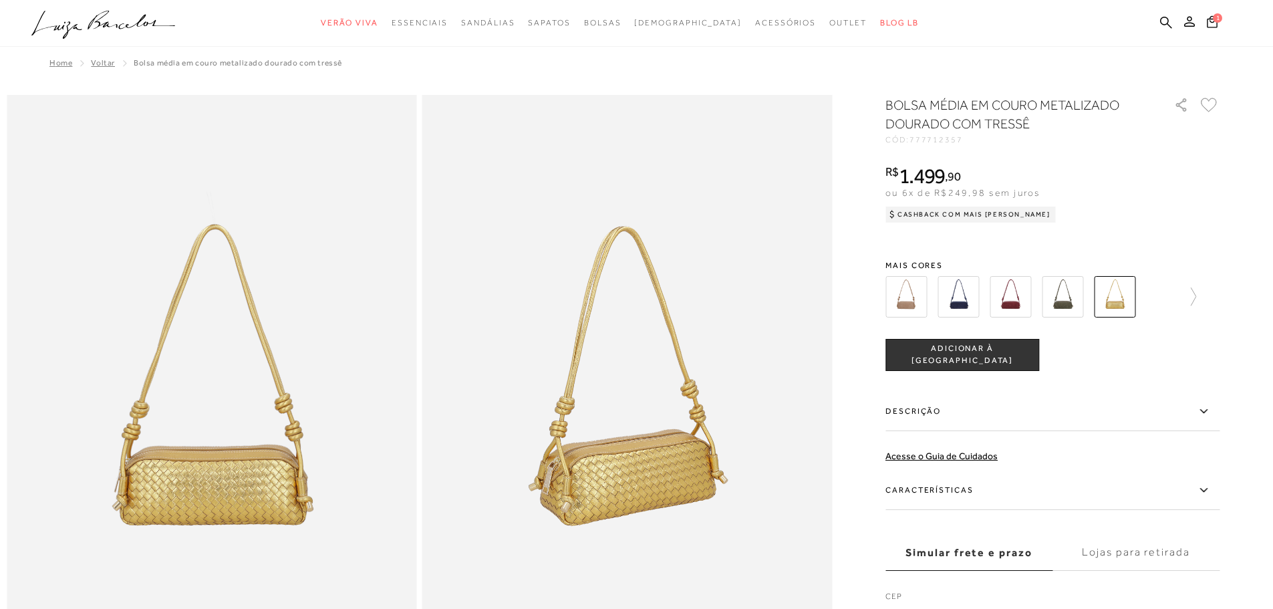
click at [1075, 299] on img at bounding box center [1061, 296] width 41 height 41
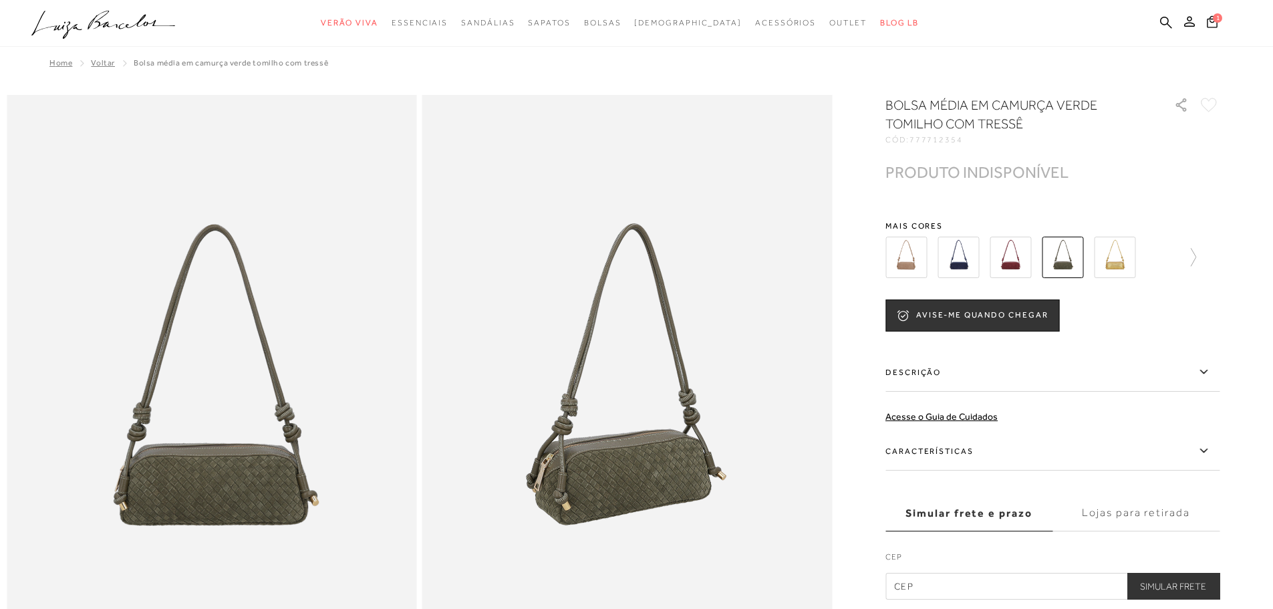
click at [1024, 264] on img at bounding box center [1009, 256] width 41 height 41
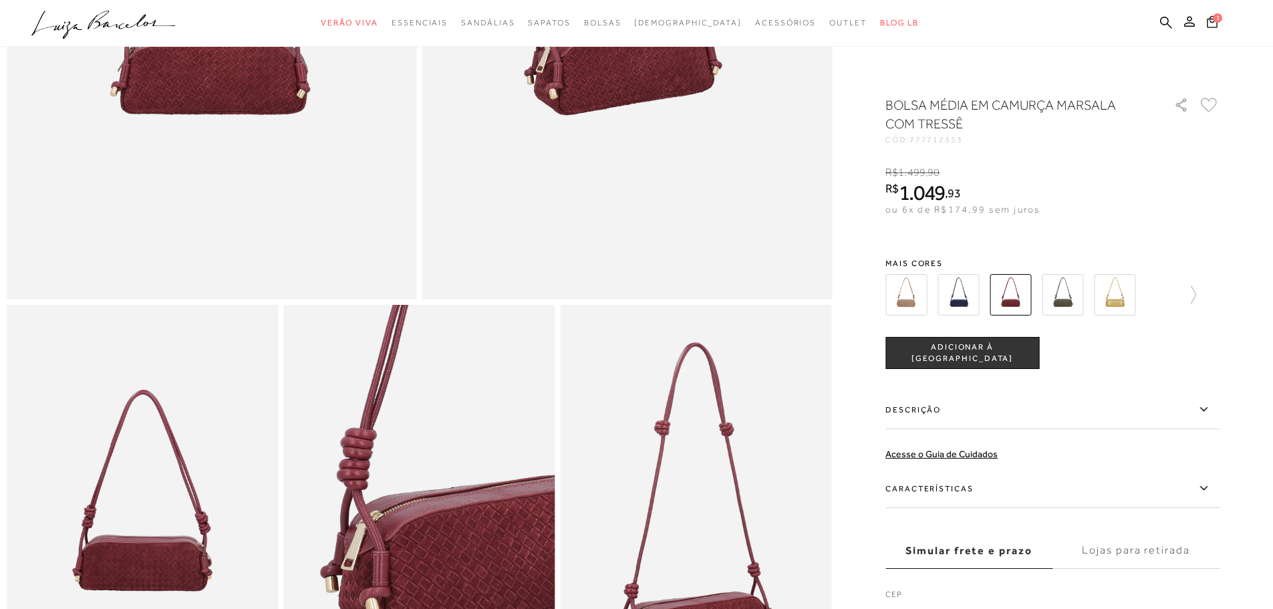
scroll to position [668, 0]
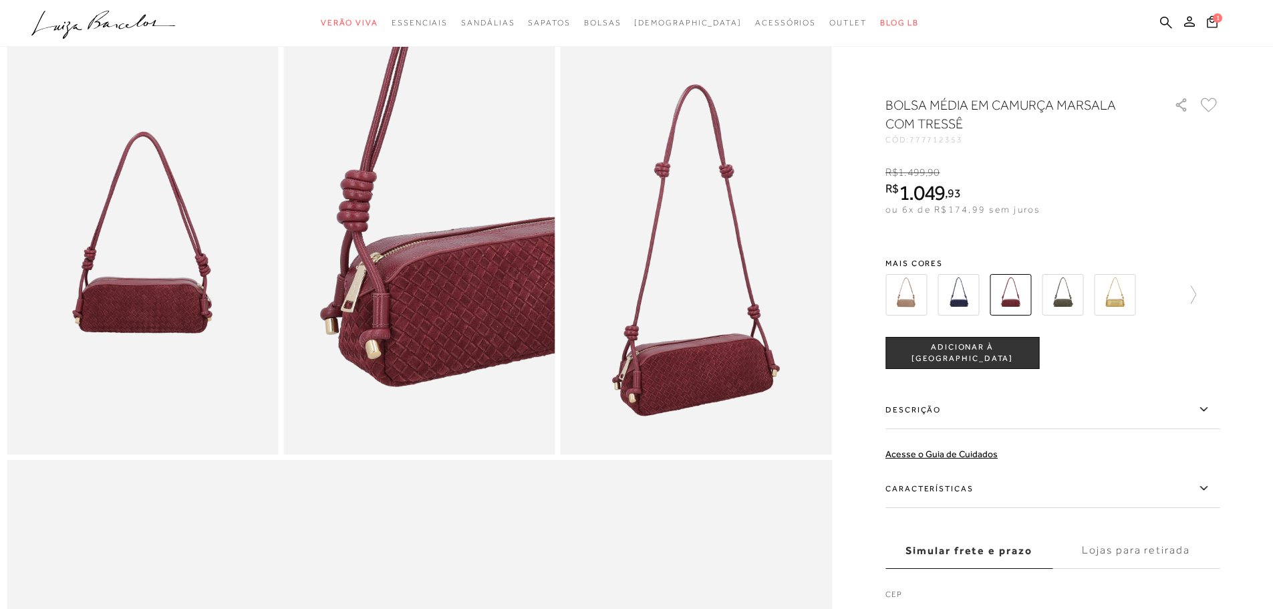
click at [960, 359] on button "ADICIONAR À [GEOGRAPHIC_DATA]" at bounding box center [962, 353] width 154 height 32
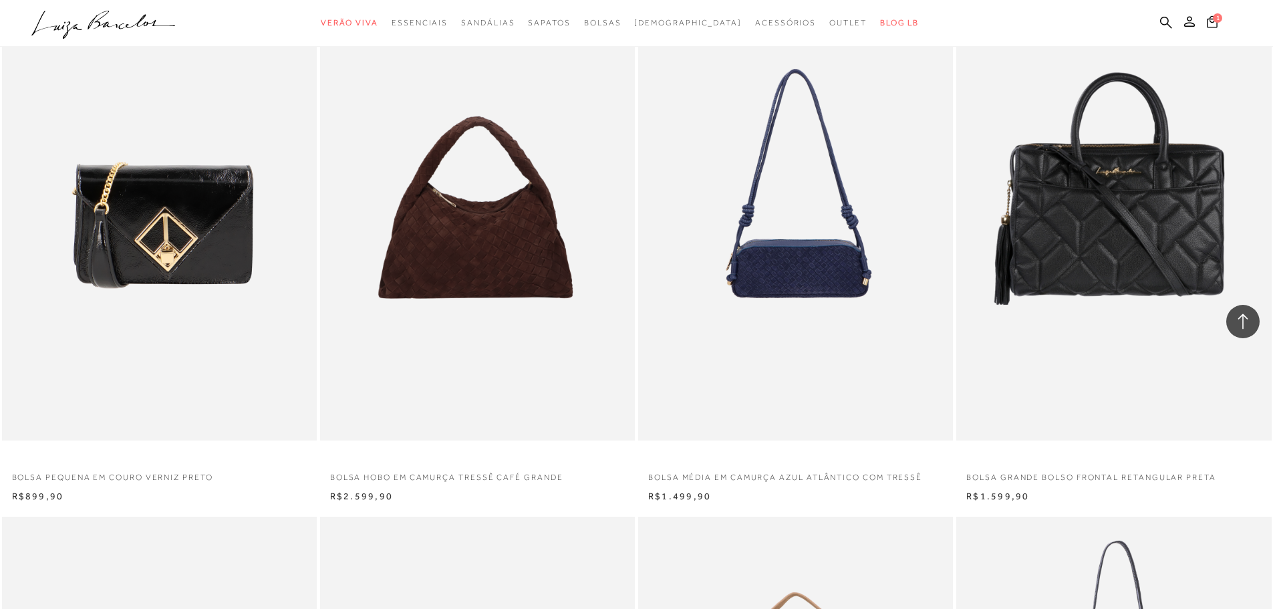
scroll to position [30863, 0]
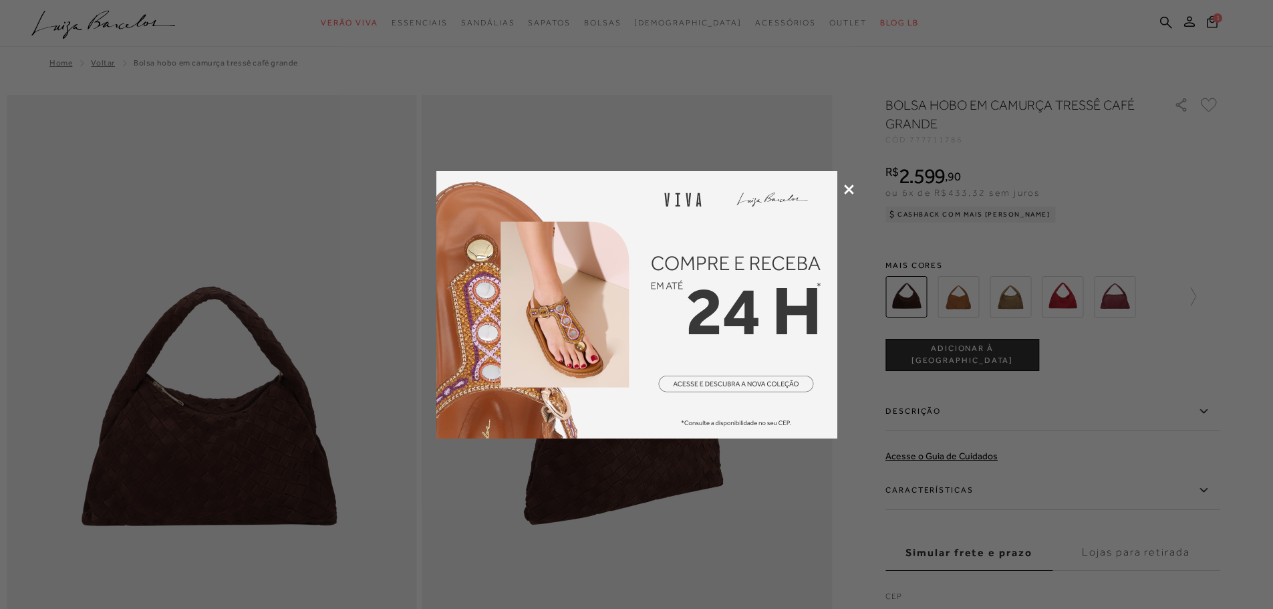
click at [848, 188] on icon at bounding box center [849, 189] width 10 height 10
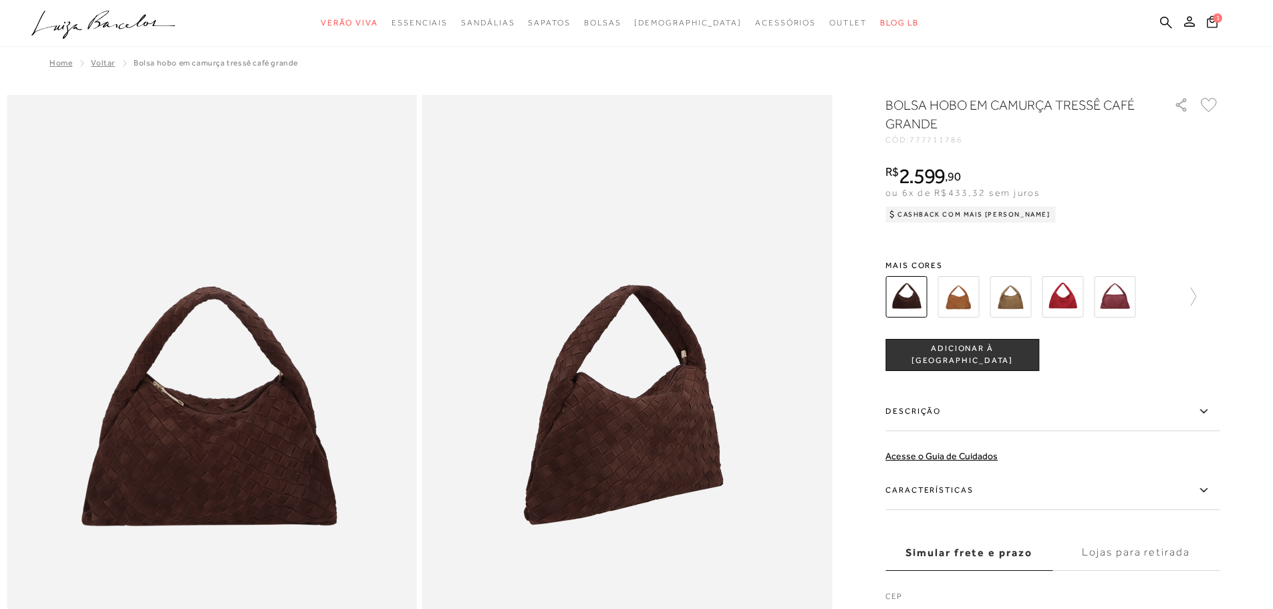
click at [1018, 299] on img at bounding box center [1009, 296] width 41 height 41
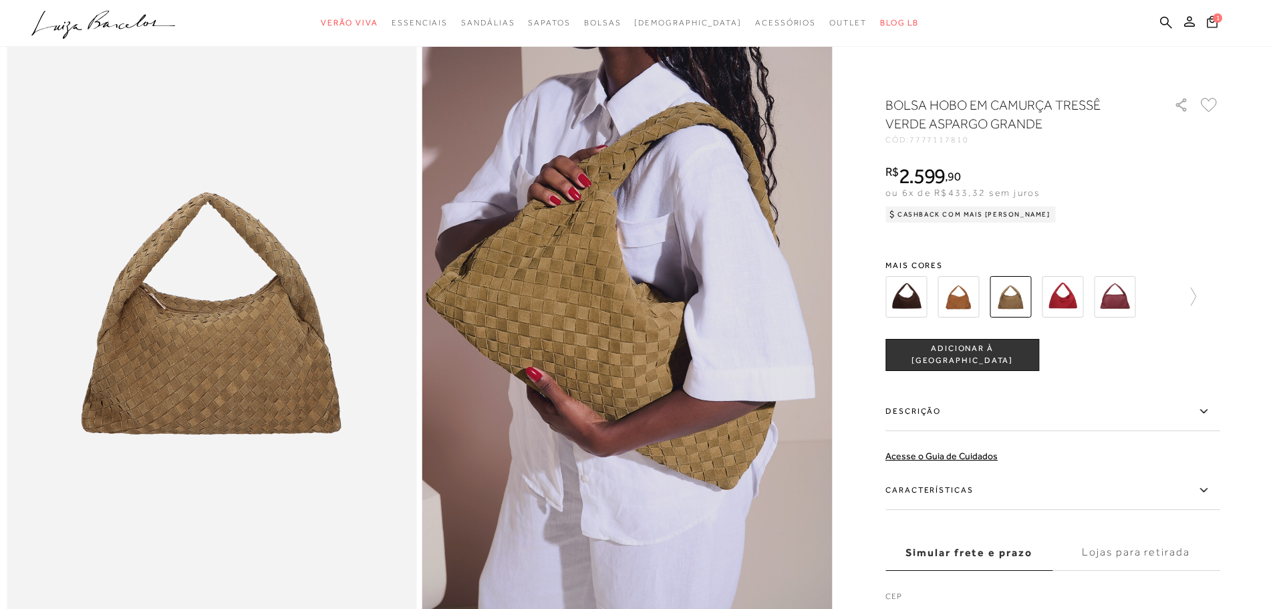
scroll to position [200, 0]
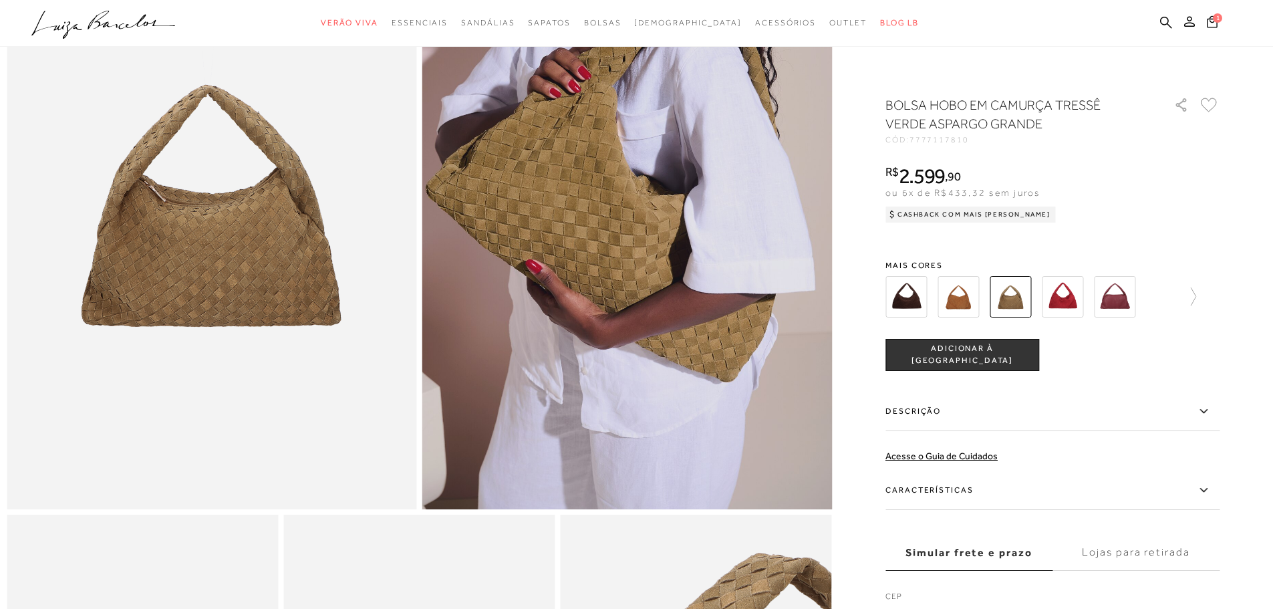
click at [997, 356] on span "ADICIONAR À [GEOGRAPHIC_DATA]" at bounding box center [962, 354] width 152 height 23
click at [1207, 29] on button "2" at bounding box center [1211, 23] width 23 height 21
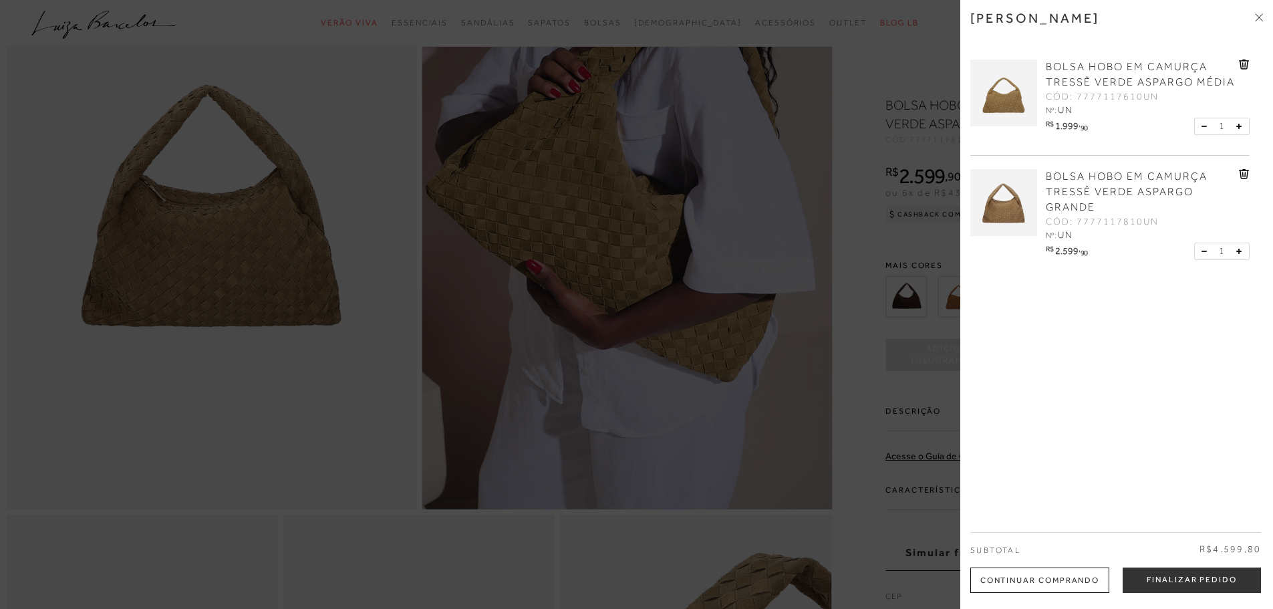
click at [911, 138] on div at bounding box center [636, 304] width 1273 height 609
